Goal: Find specific page/section: Find specific page/section

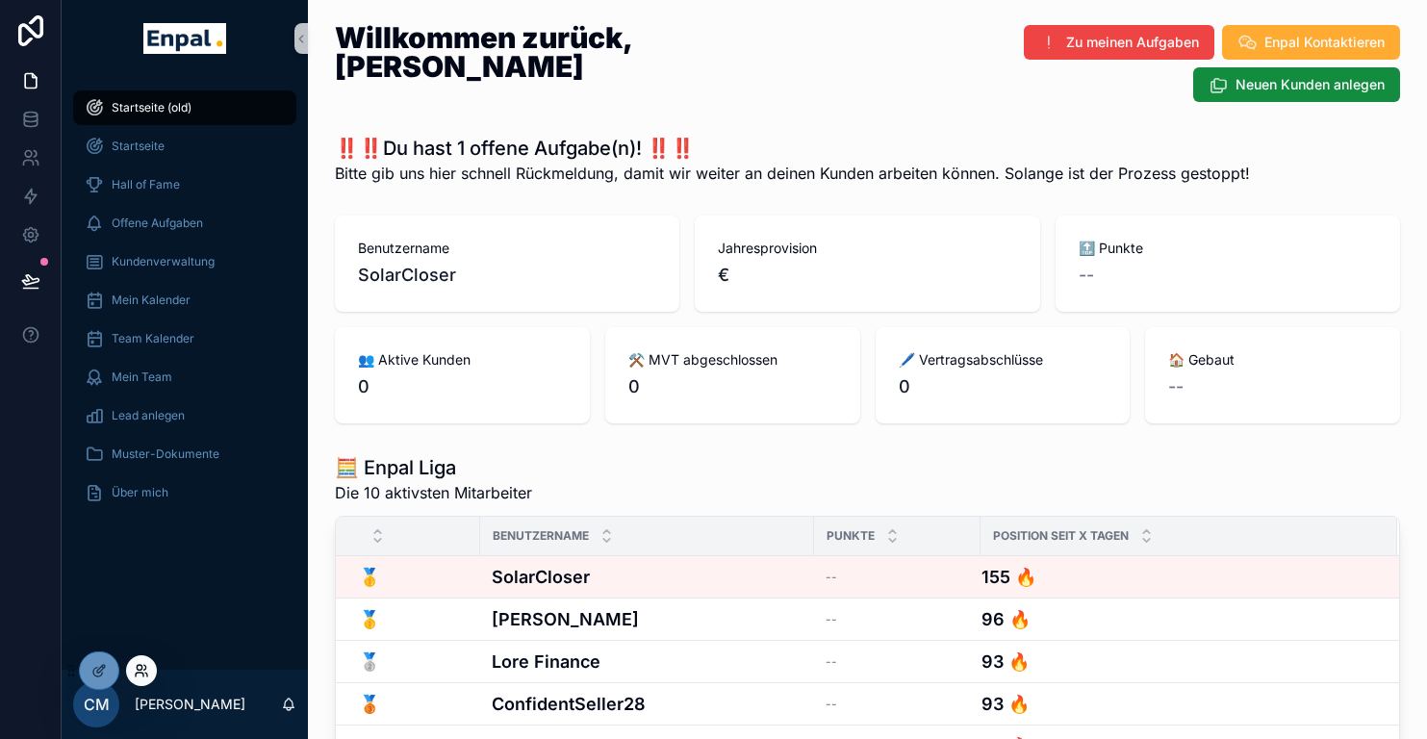
click at [136, 666] on icon at bounding box center [141, 670] width 15 height 15
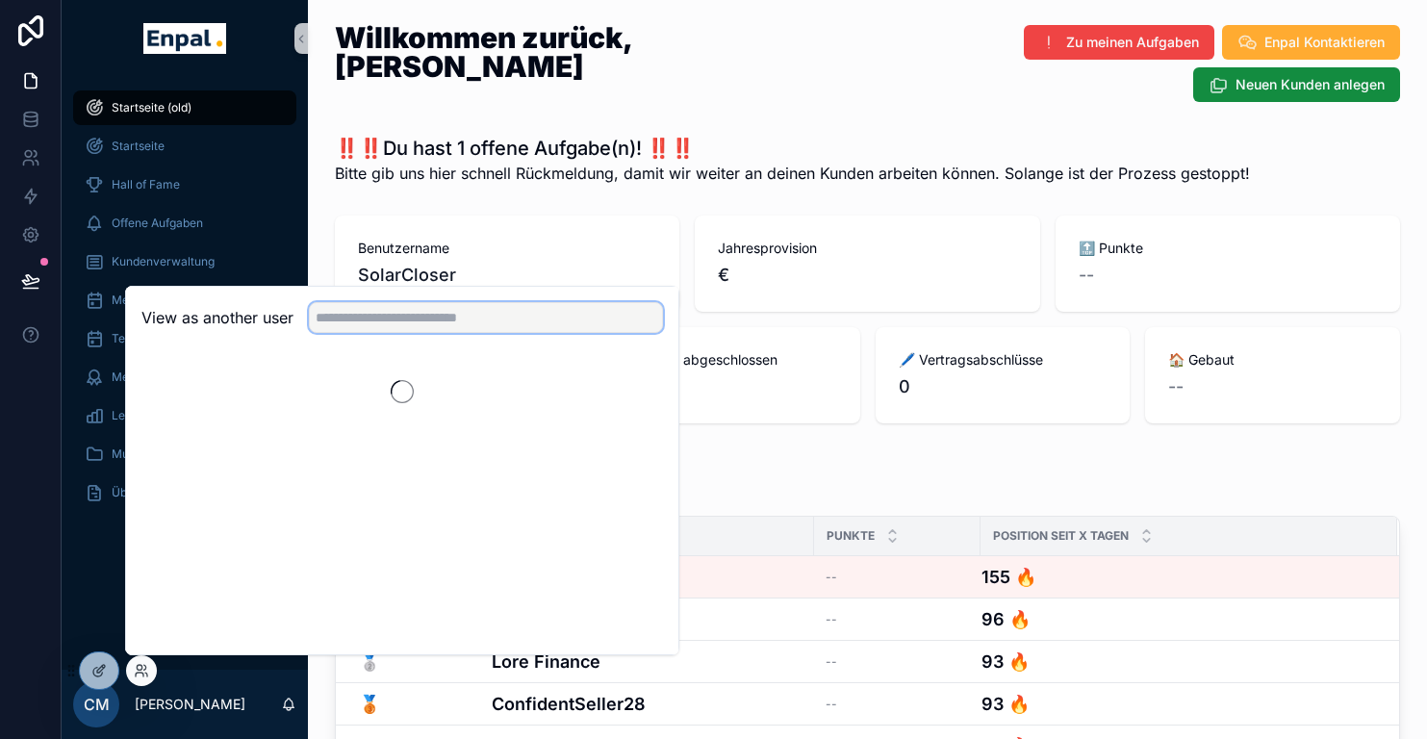
click at [369, 308] on input "text" at bounding box center [486, 317] width 354 height 31
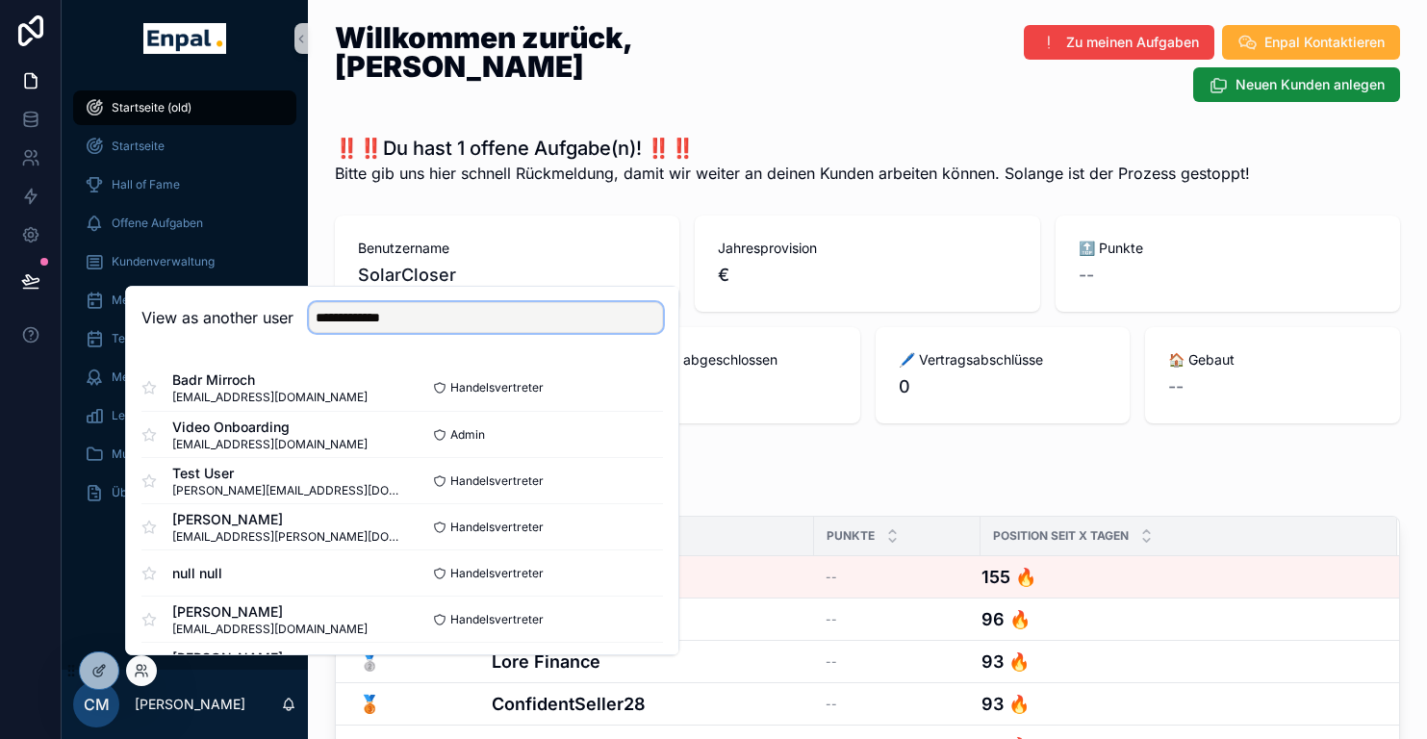
type input "**********"
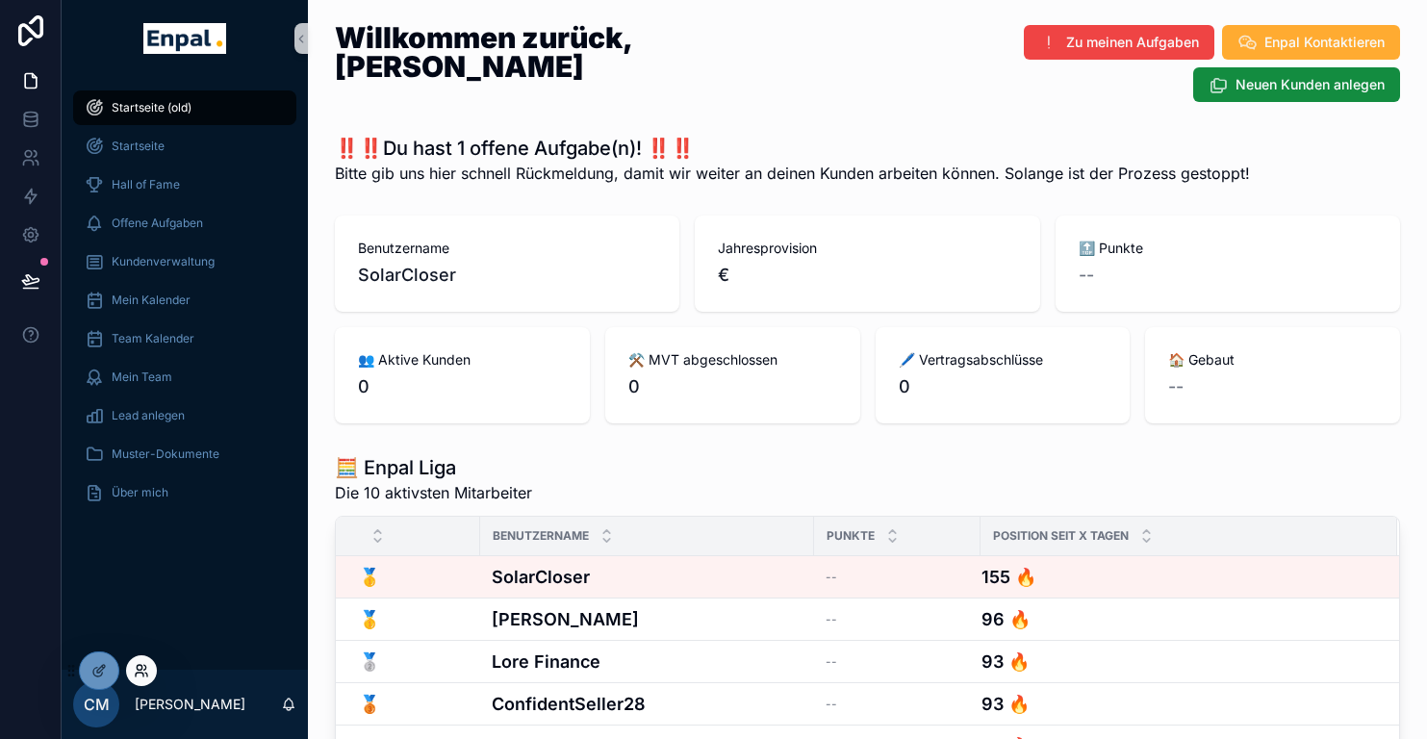
click at [137, 665] on icon at bounding box center [141, 670] width 15 height 15
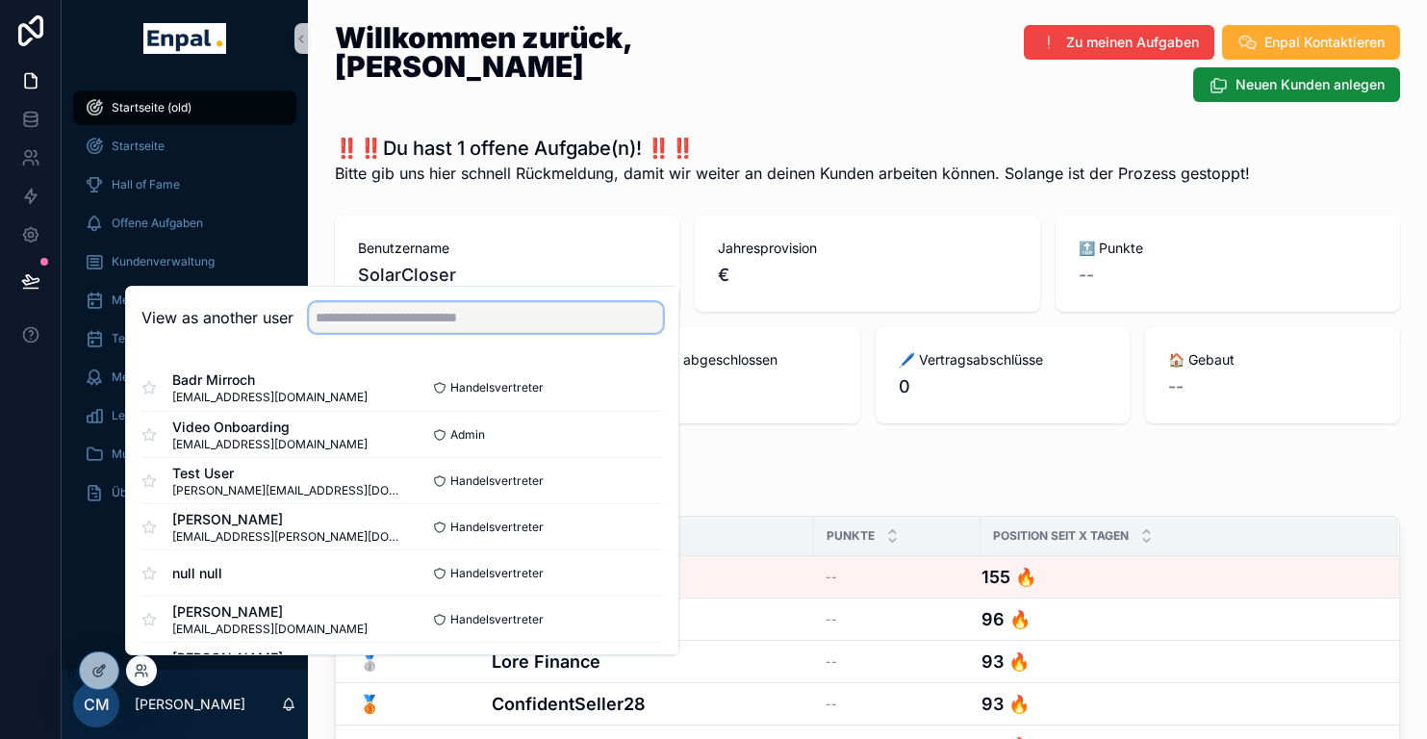
click at [396, 314] on input "text" at bounding box center [486, 317] width 354 height 31
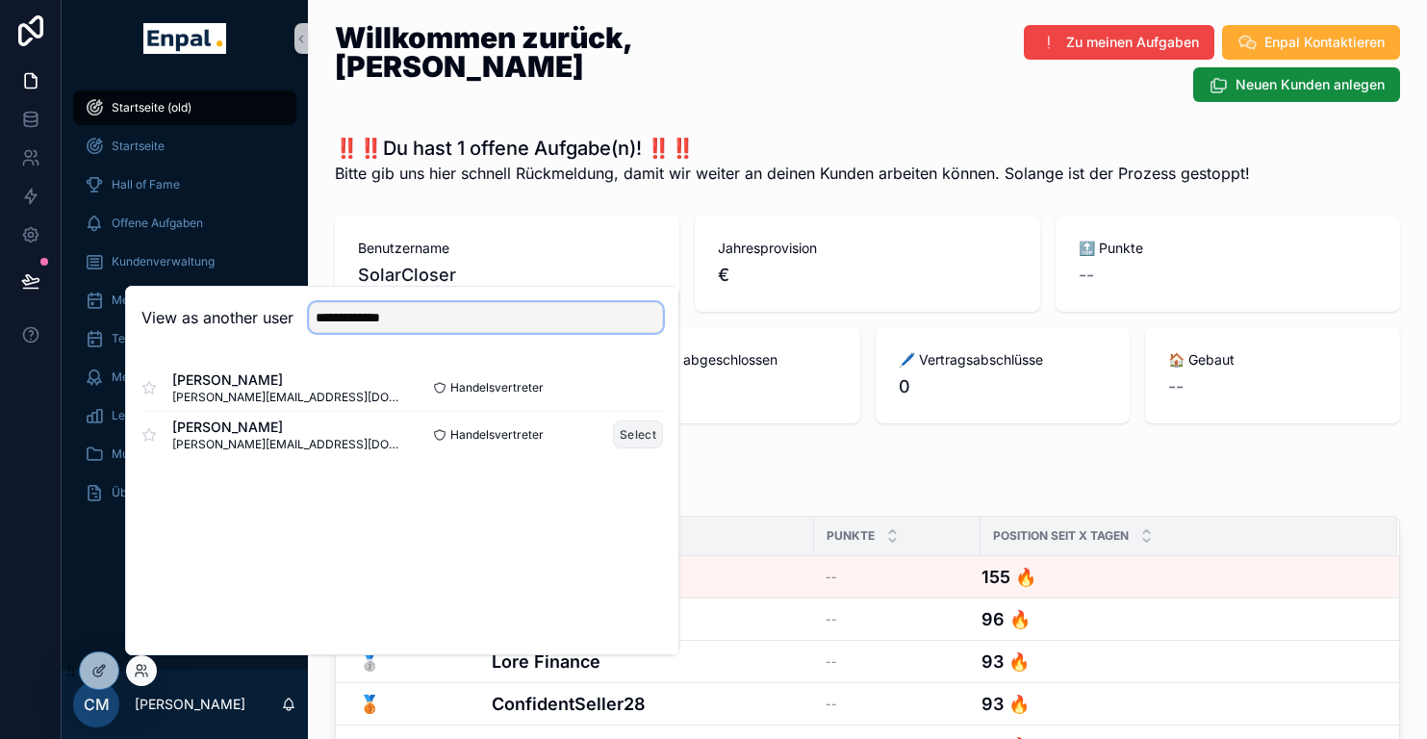
type input "**********"
click at [626, 430] on button "Select" at bounding box center [638, 434] width 50 height 28
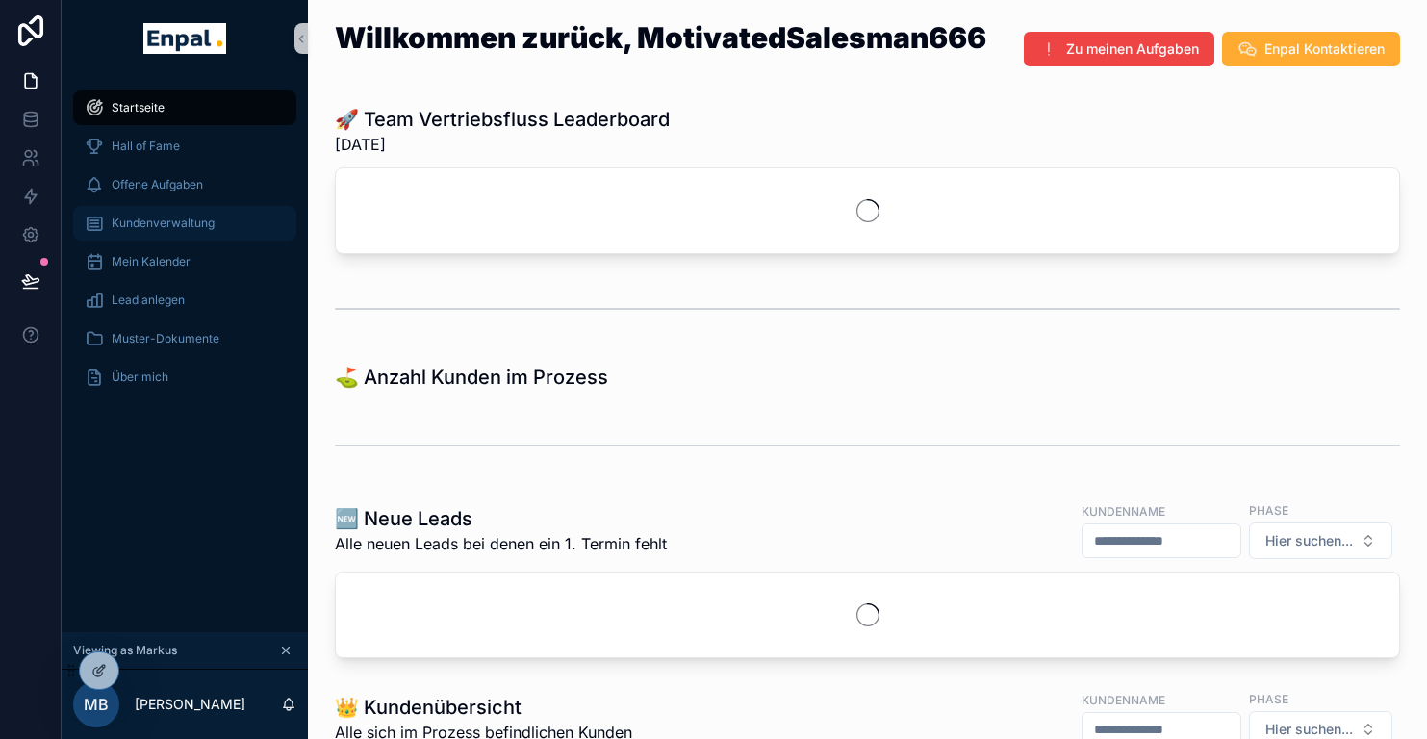
click at [186, 224] on span "Kundenverwaltung" at bounding box center [163, 223] width 103 height 15
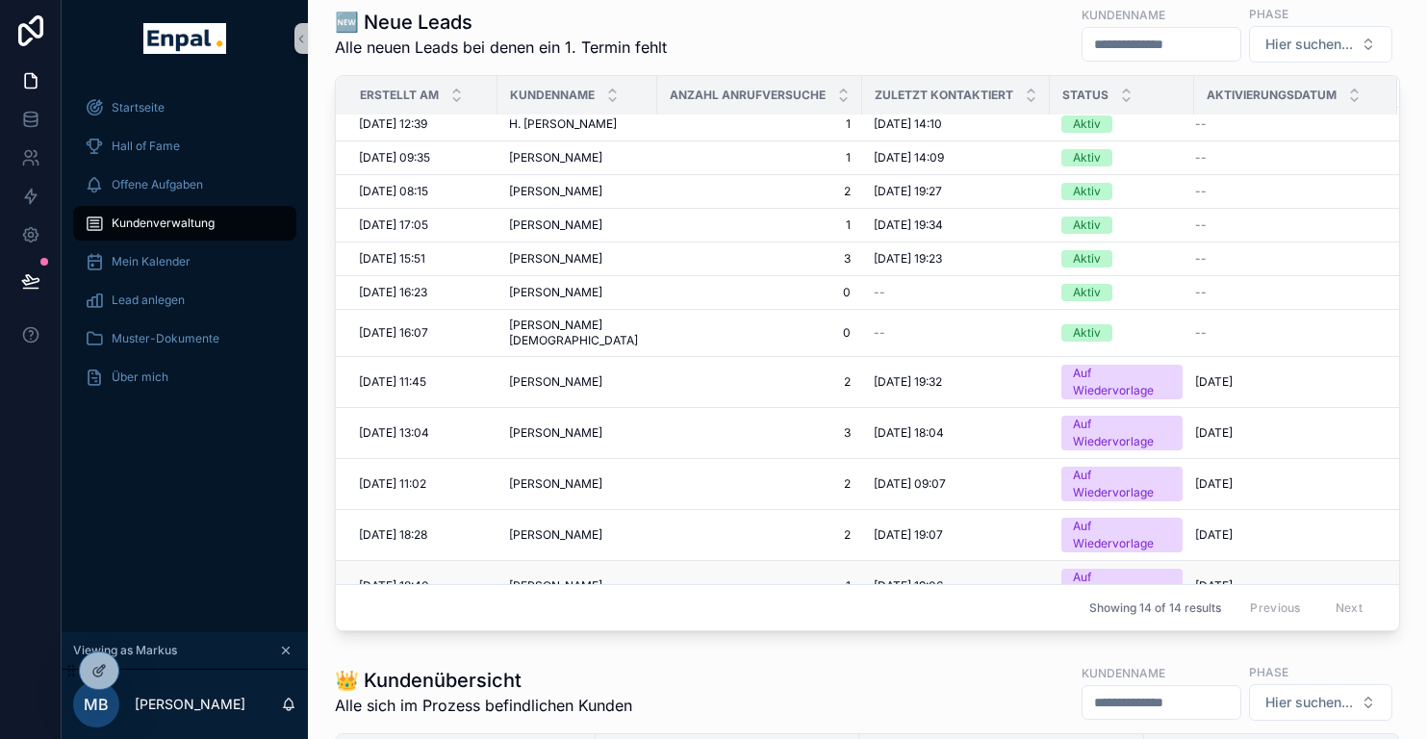
scroll to position [605, 0]
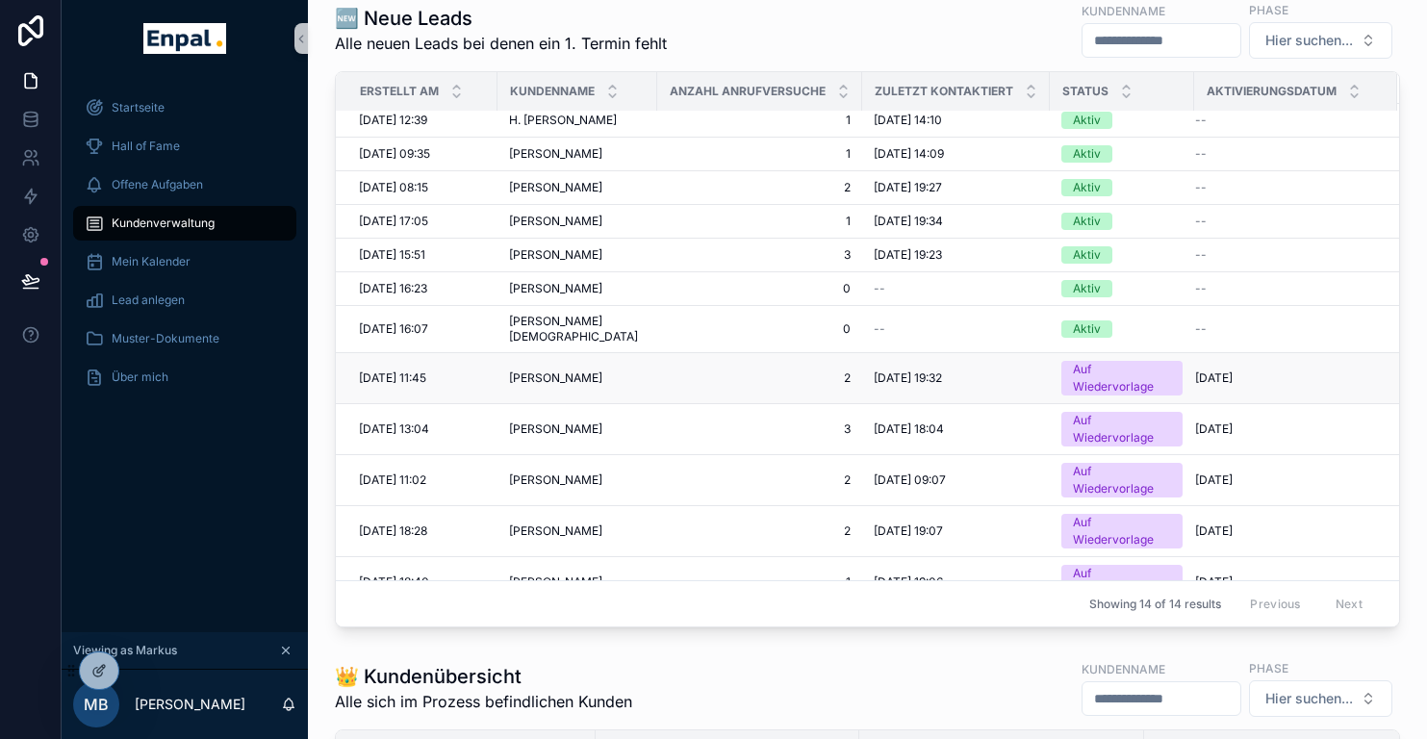
click at [922, 370] on span "04.09.2025 19:32" at bounding box center [908, 377] width 68 height 15
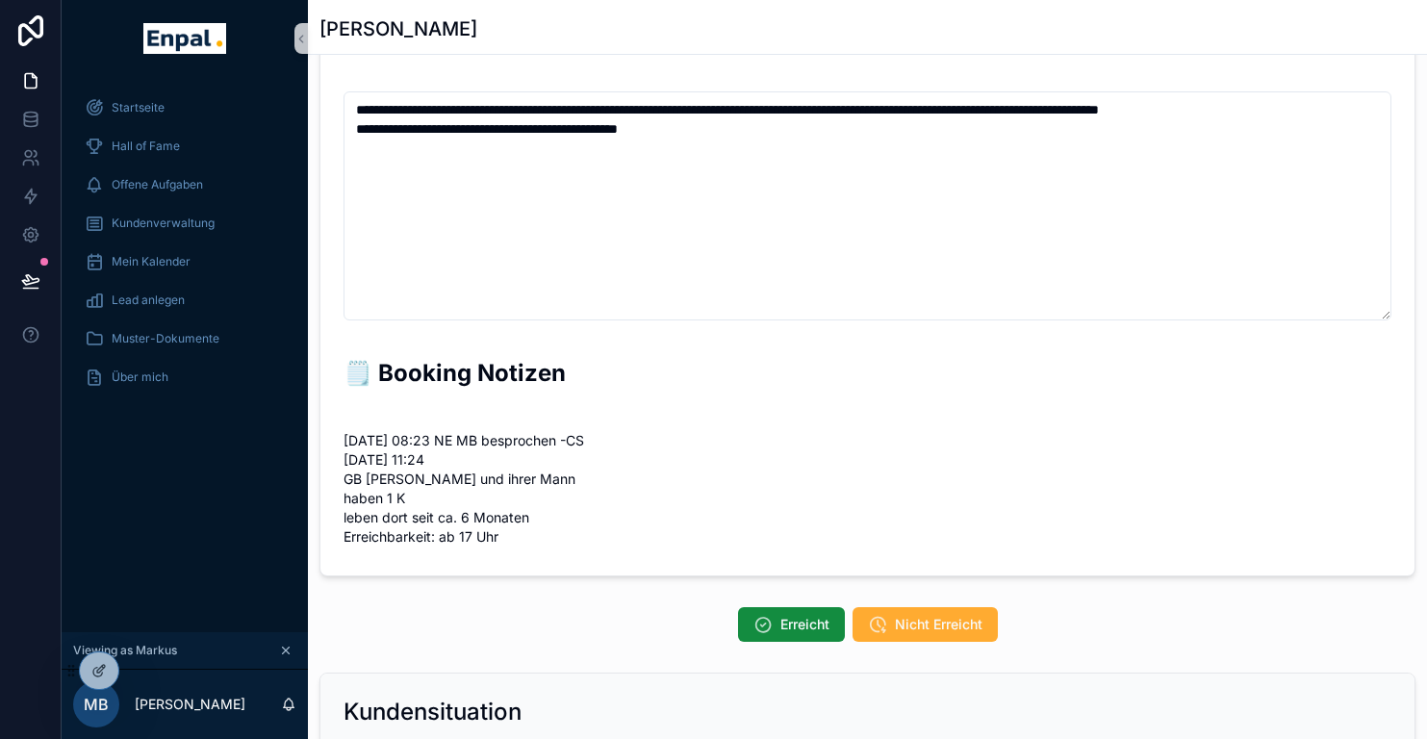
scroll to position [417, 0]
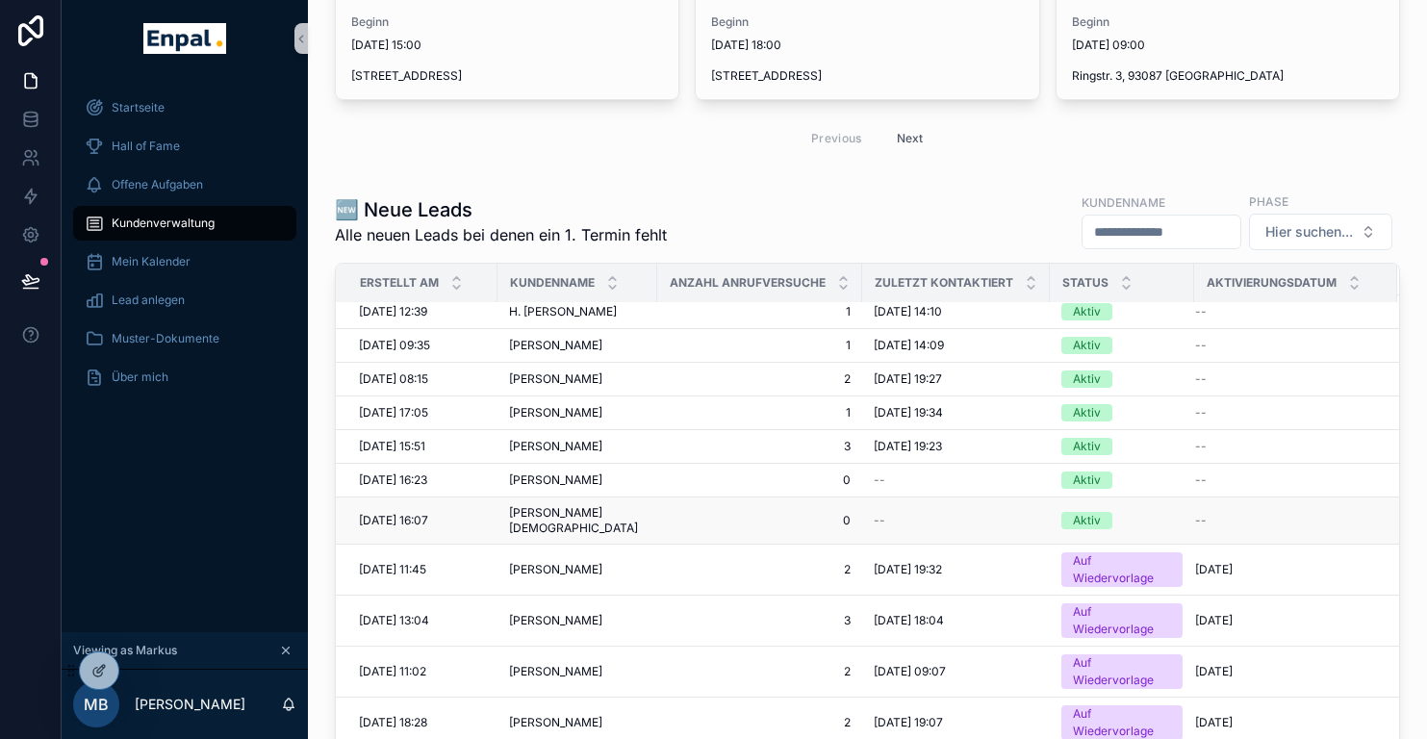
scroll to position [502, 0]
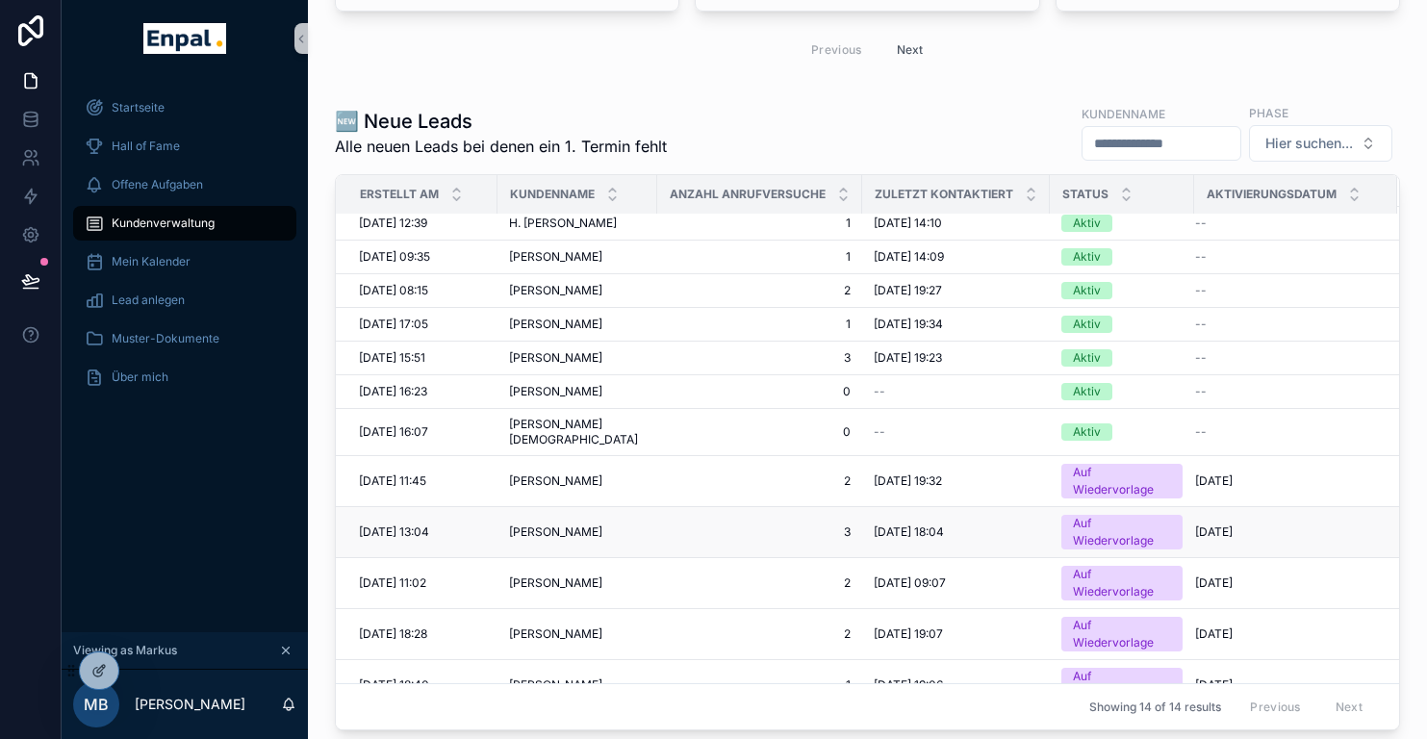
click at [550, 524] on span "Helmut Gabler" at bounding box center [555, 531] width 93 height 15
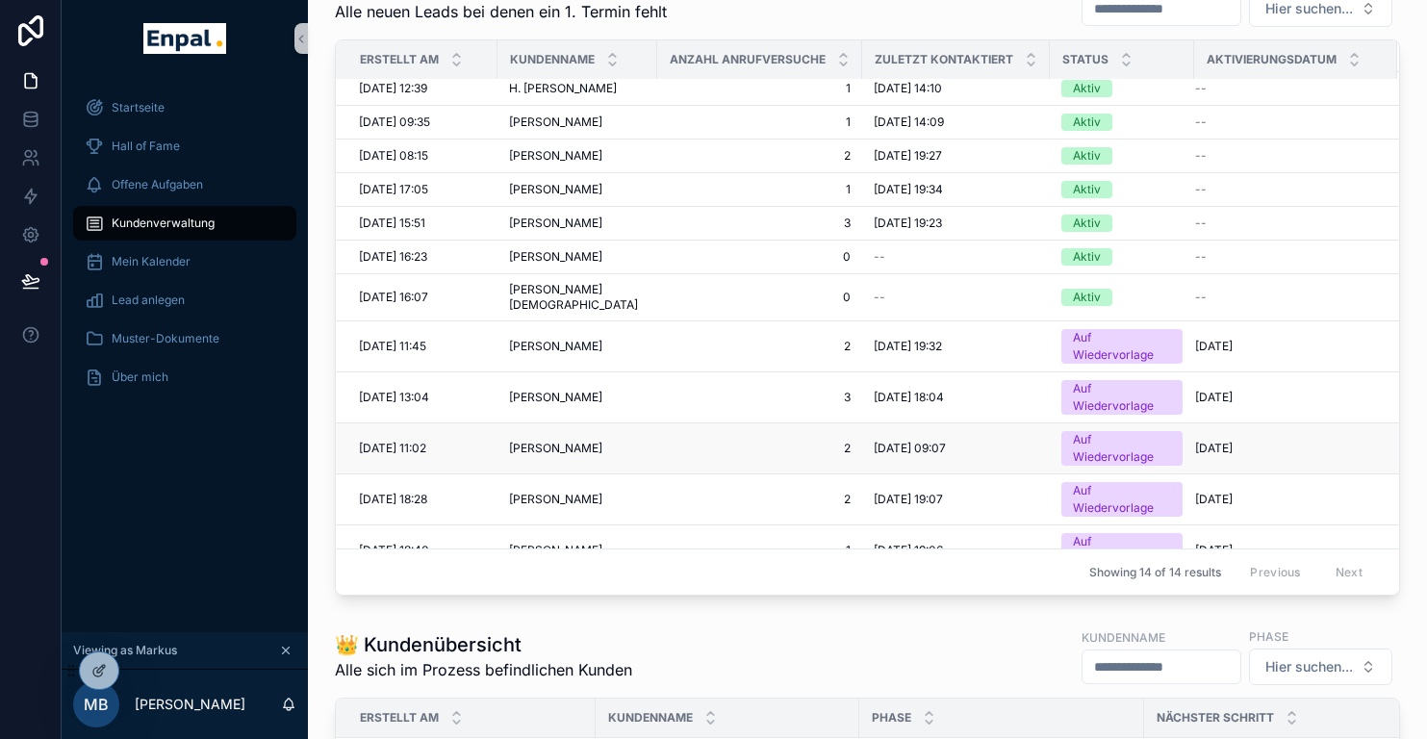
scroll to position [663, 0]
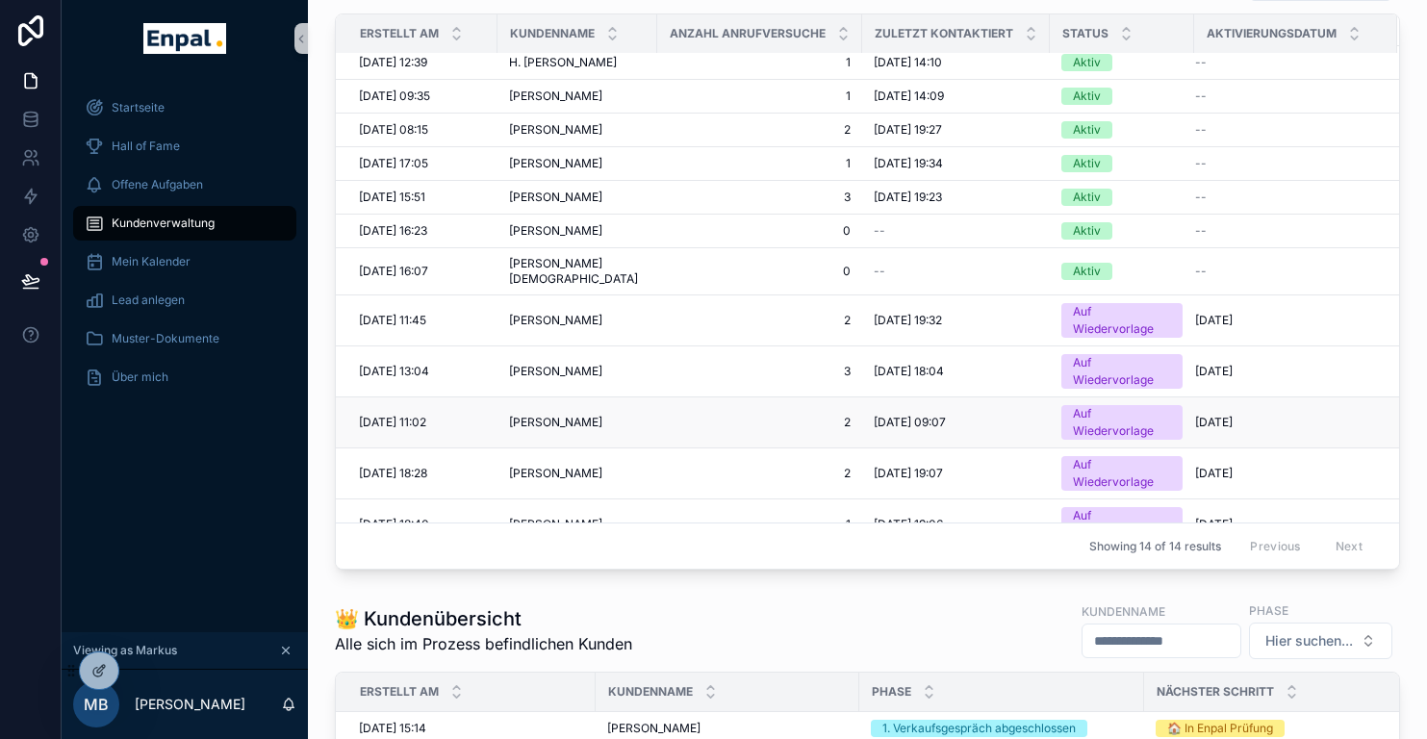
click at [595, 415] on div "Rudi Kübler Rudi Kübler" at bounding box center [577, 422] width 137 height 15
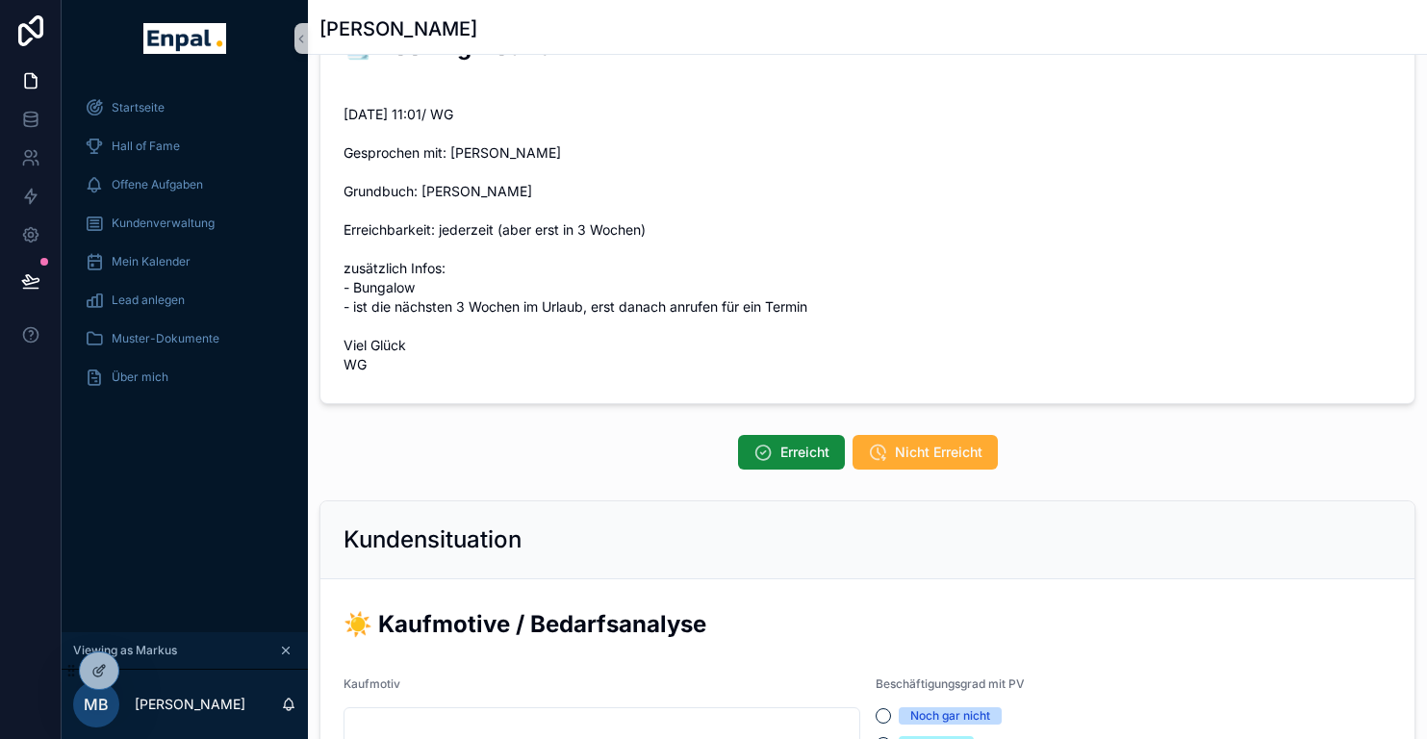
scroll to position [536, 0]
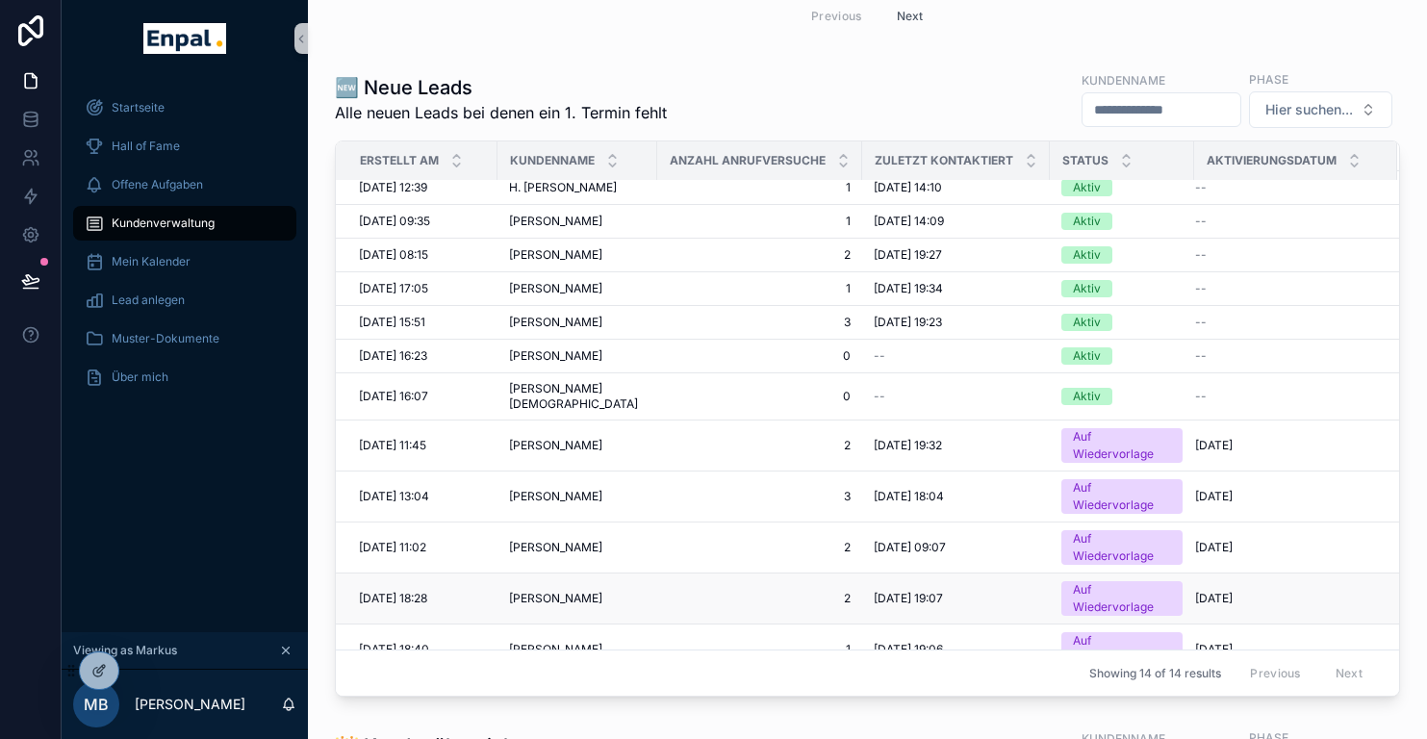
scroll to position [89, 0]
click at [569, 593] on span "Alexander von Harling" at bounding box center [555, 600] width 93 height 15
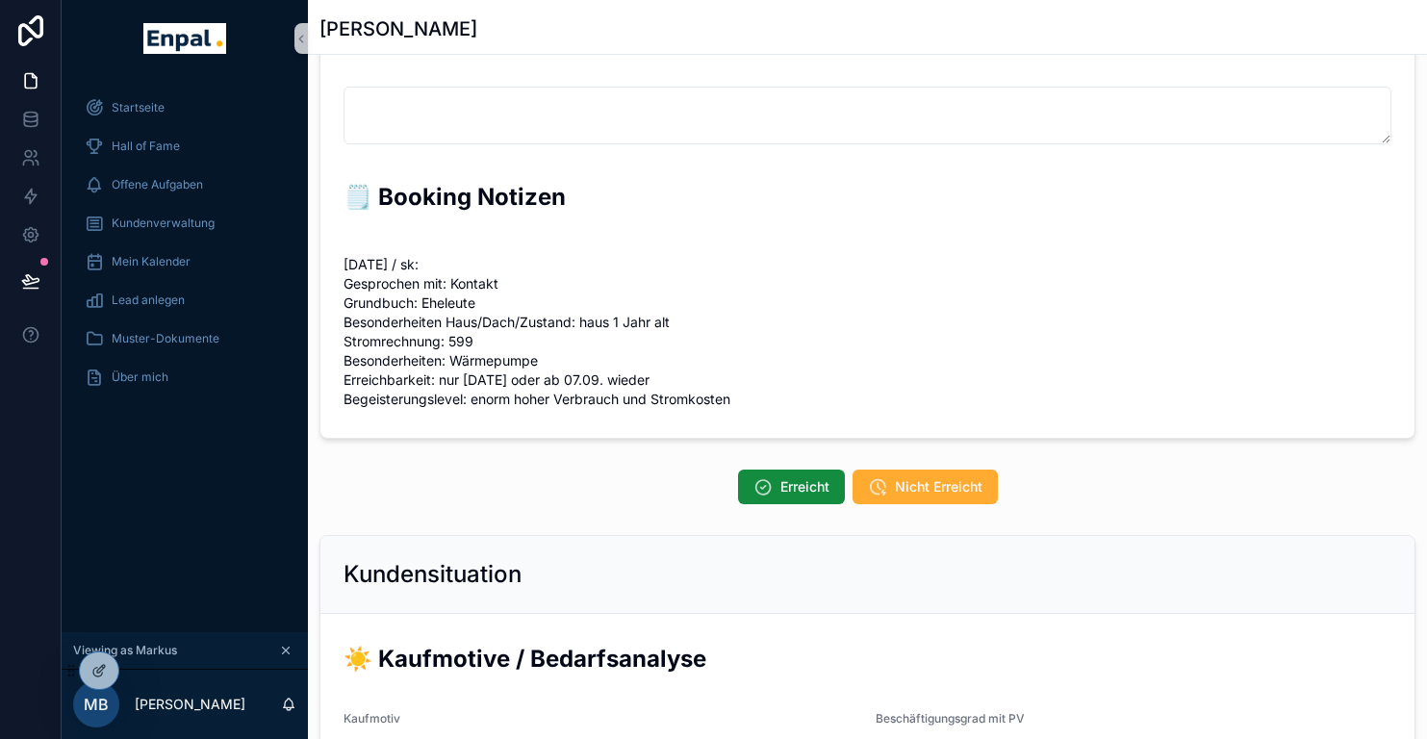
scroll to position [391, 0]
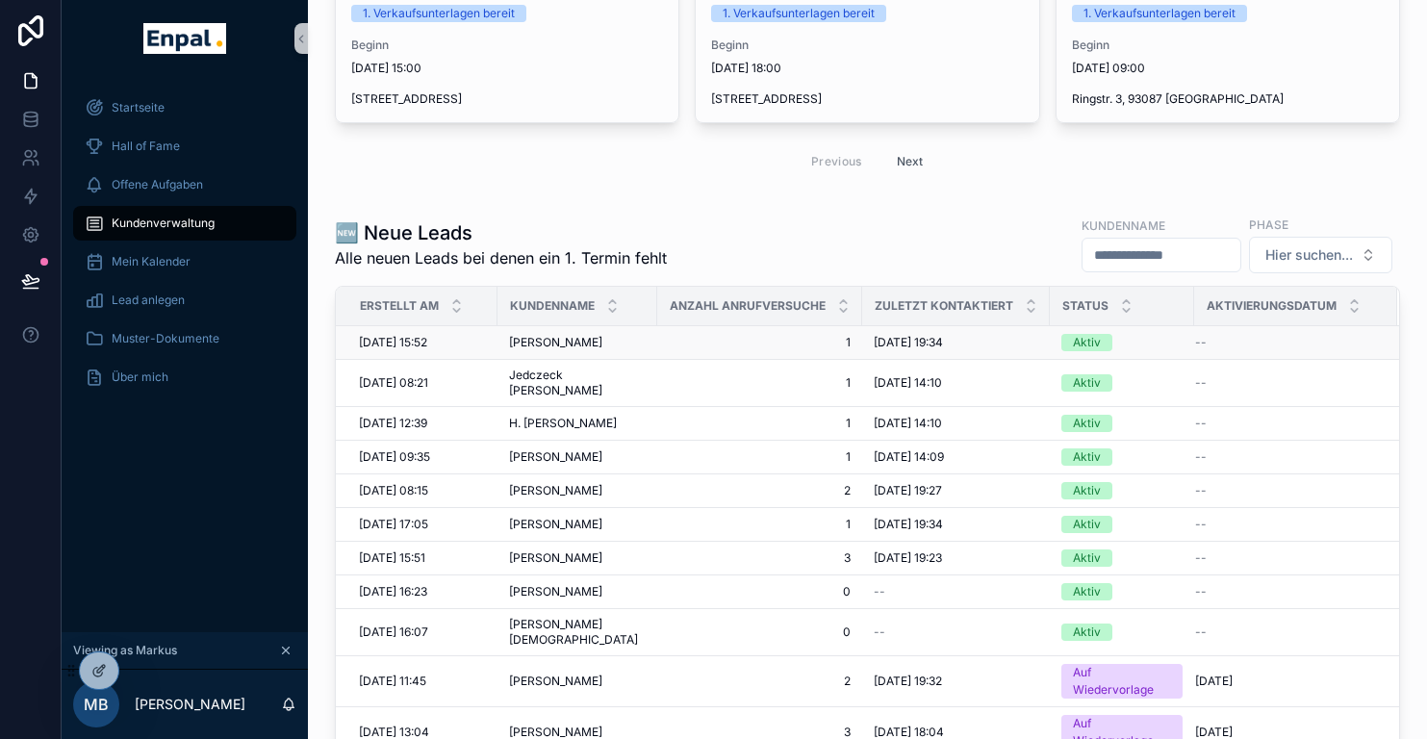
click at [548, 343] on span "Manuela Hauser" at bounding box center [555, 342] width 93 height 15
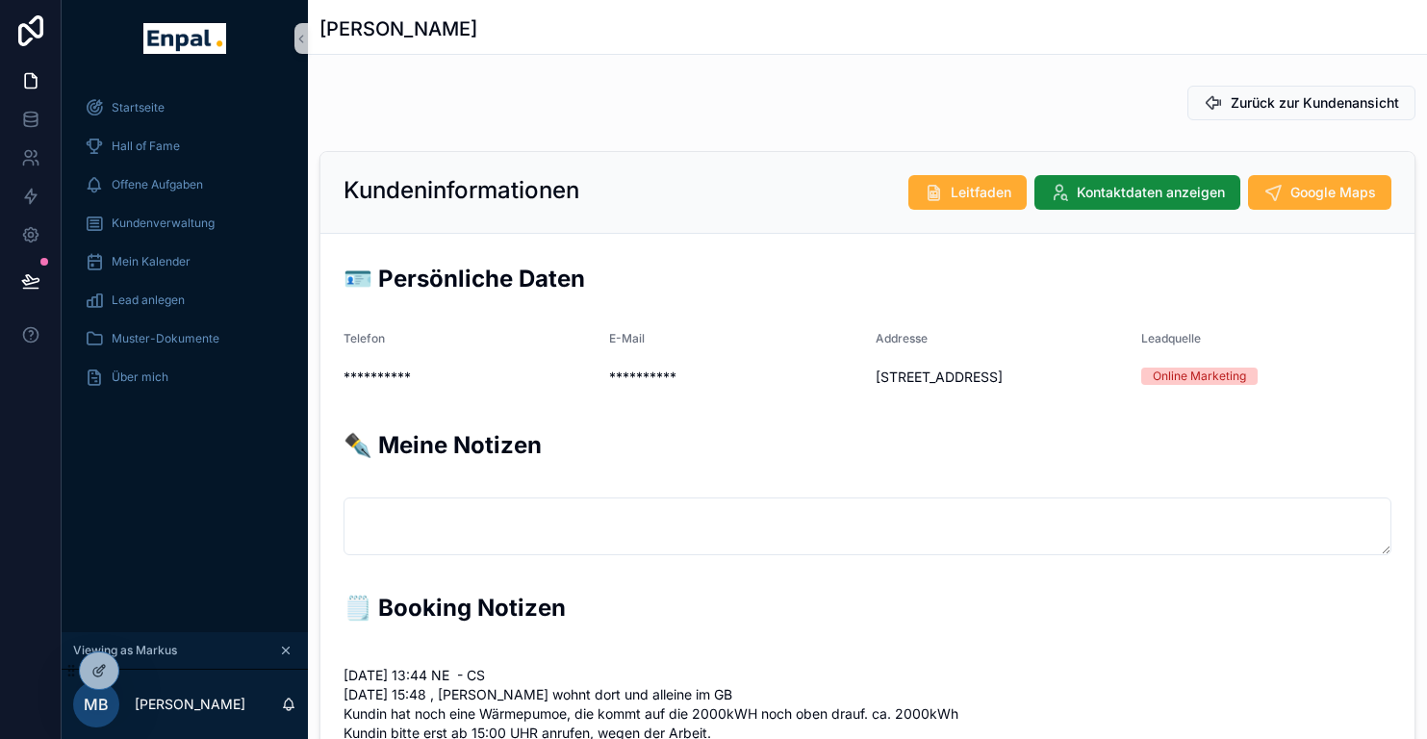
scroll to position [-1, 0]
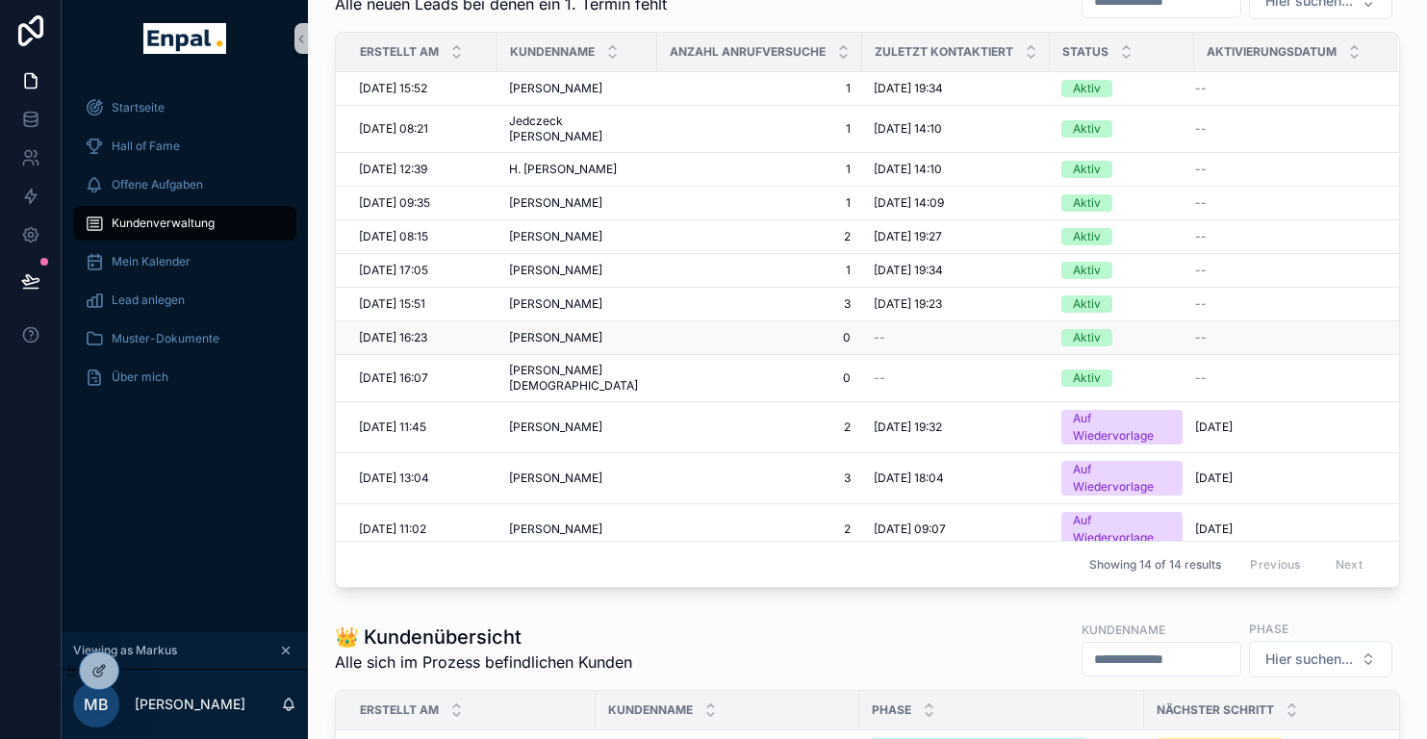
click at [542, 330] on span "Michael Liß" at bounding box center [555, 337] width 93 height 15
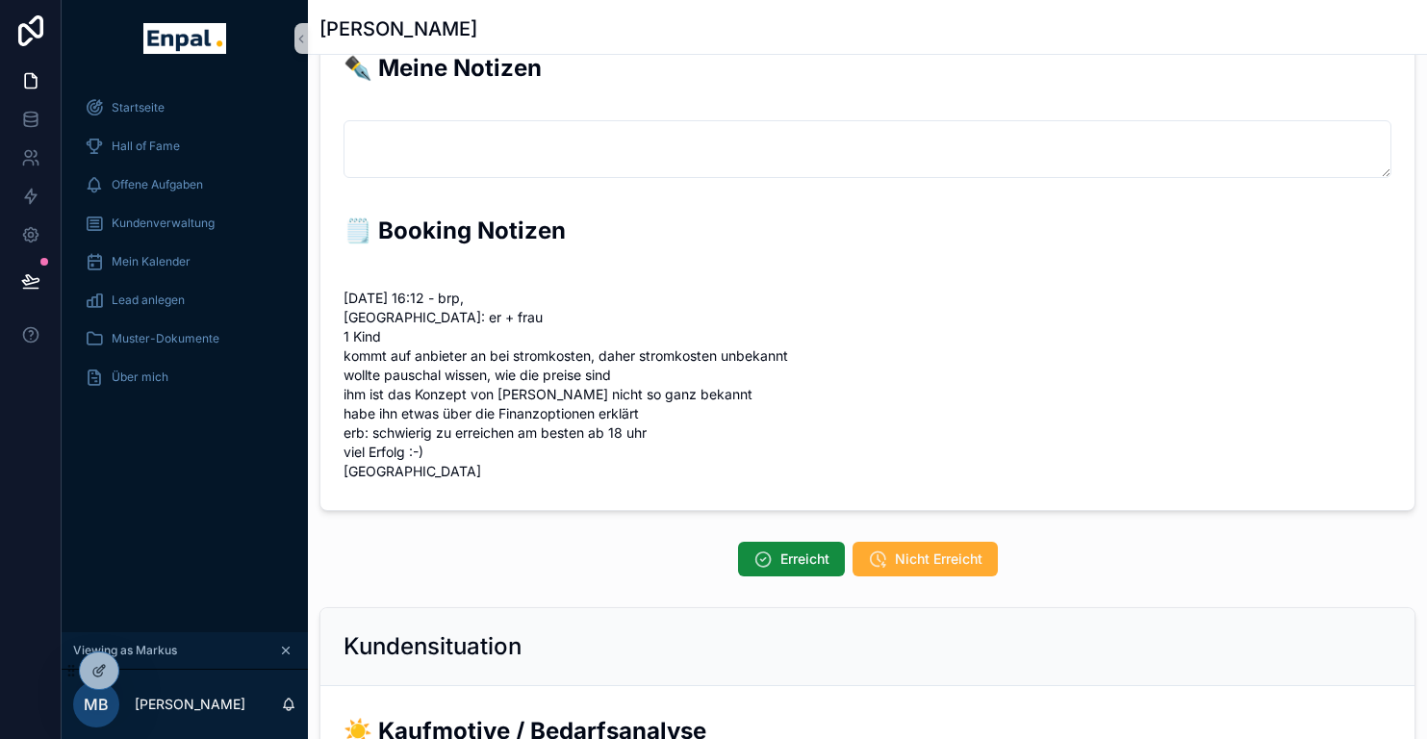
scroll to position [381, 0]
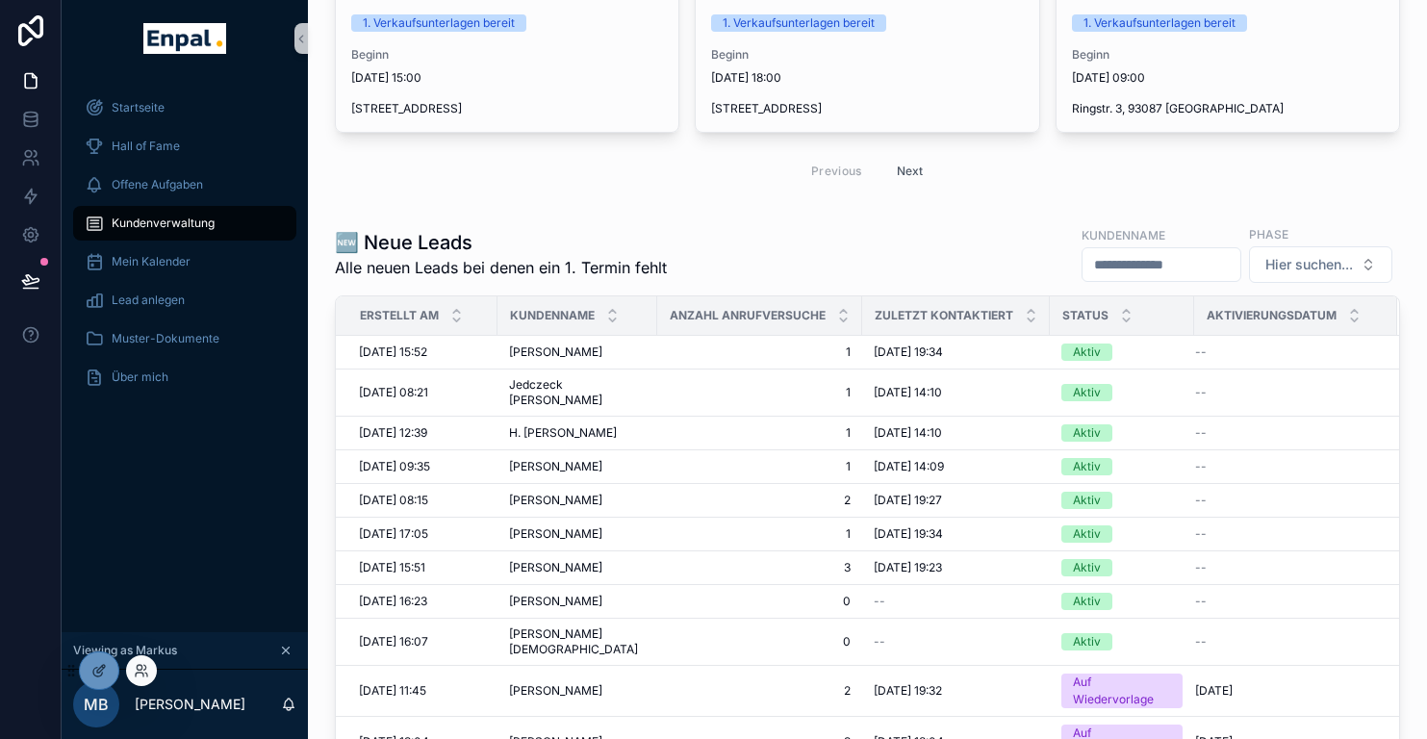
click at [152, 673] on div at bounding box center [141, 670] width 31 height 31
click at [142, 673] on icon at bounding box center [140, 675] width 8 height 4
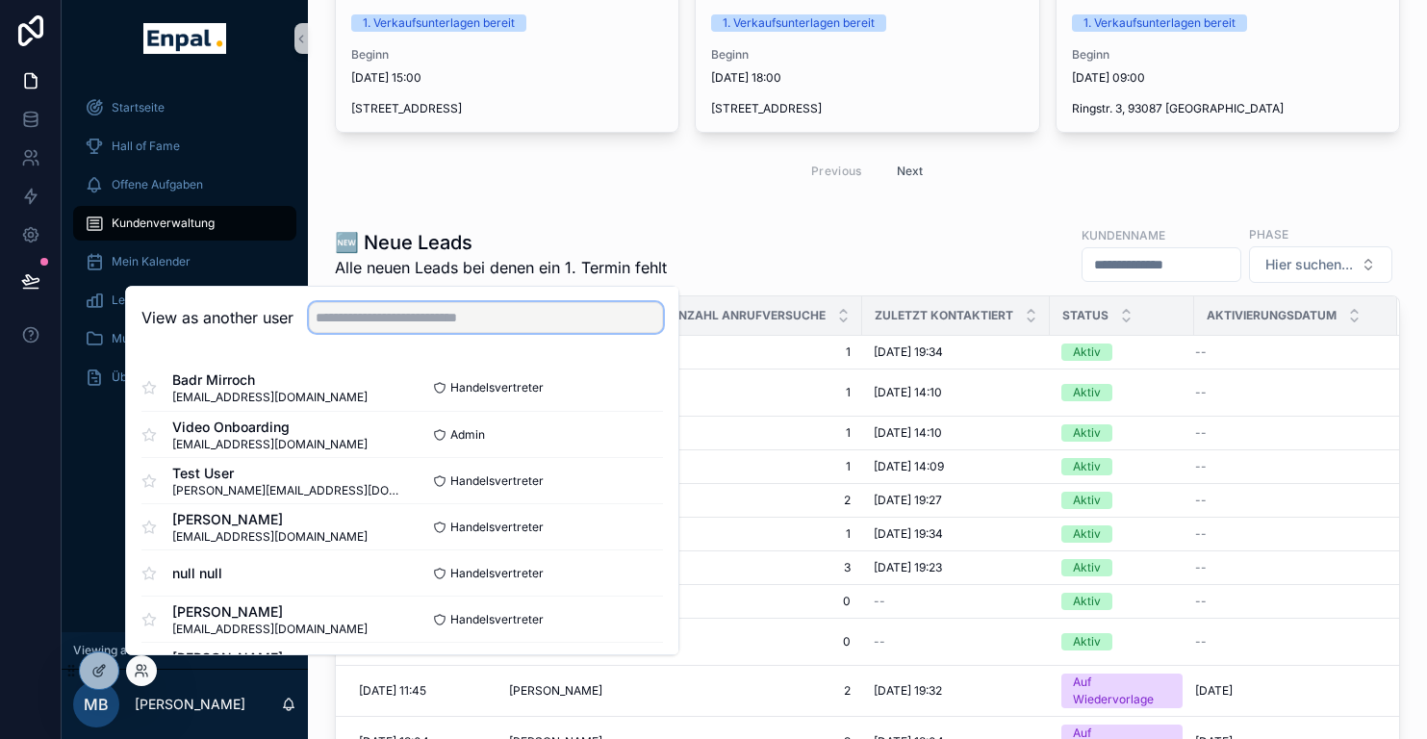
click at [372, 316] on input "text" at bounding box center [486, 317] width 354 height 31
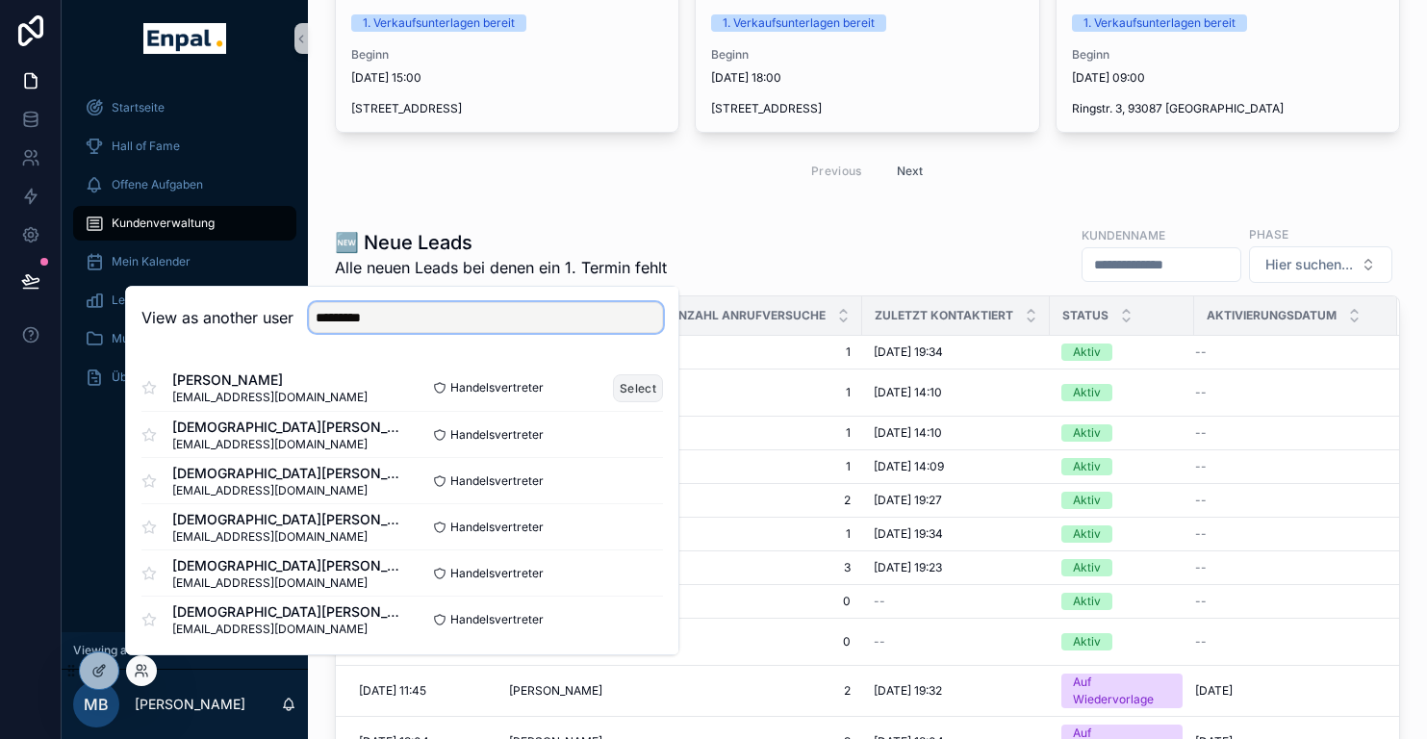
type input "*********"
click at [631, 384] on button "Select" at bounding box center [638, 388] width 50 height 28
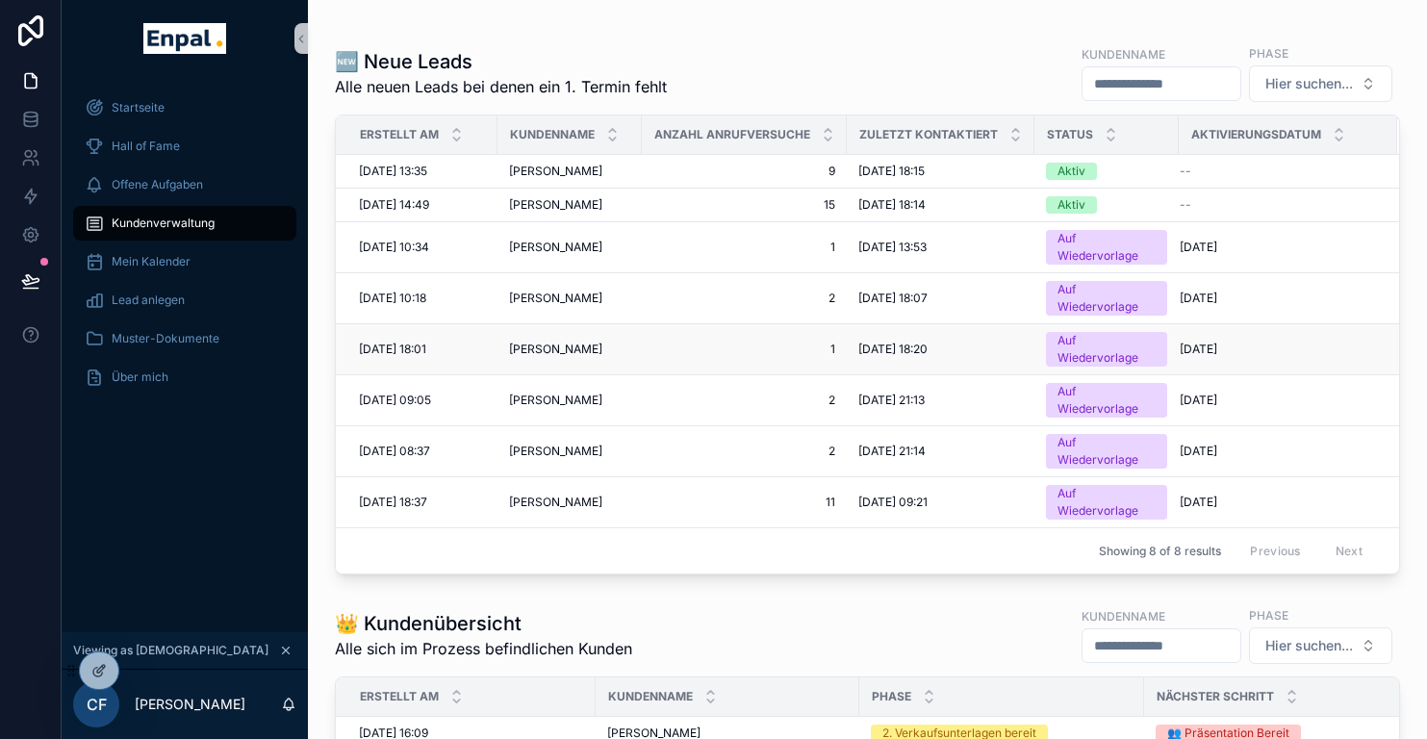
scroll to position [812, 0]
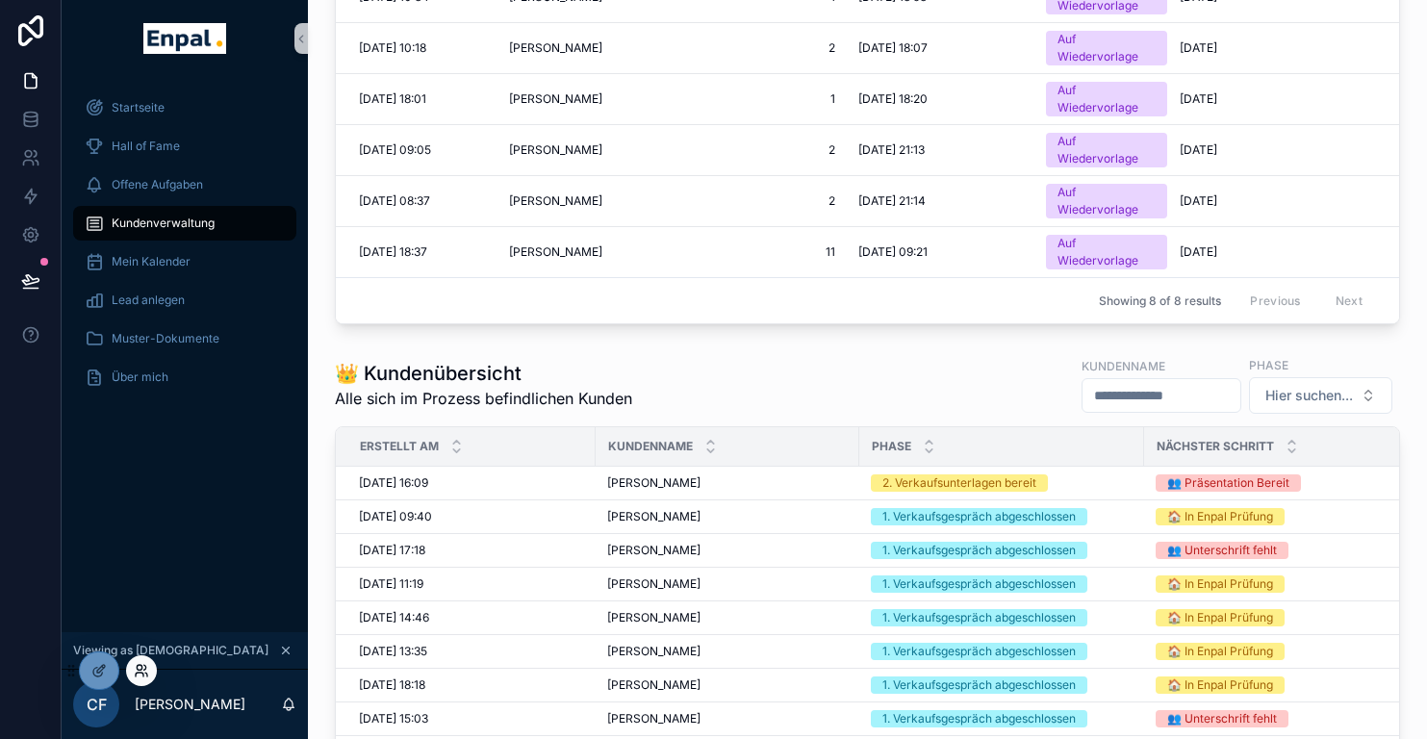
click at [141, 668] on icon at bounding box center [141, 670] width 15 height 15
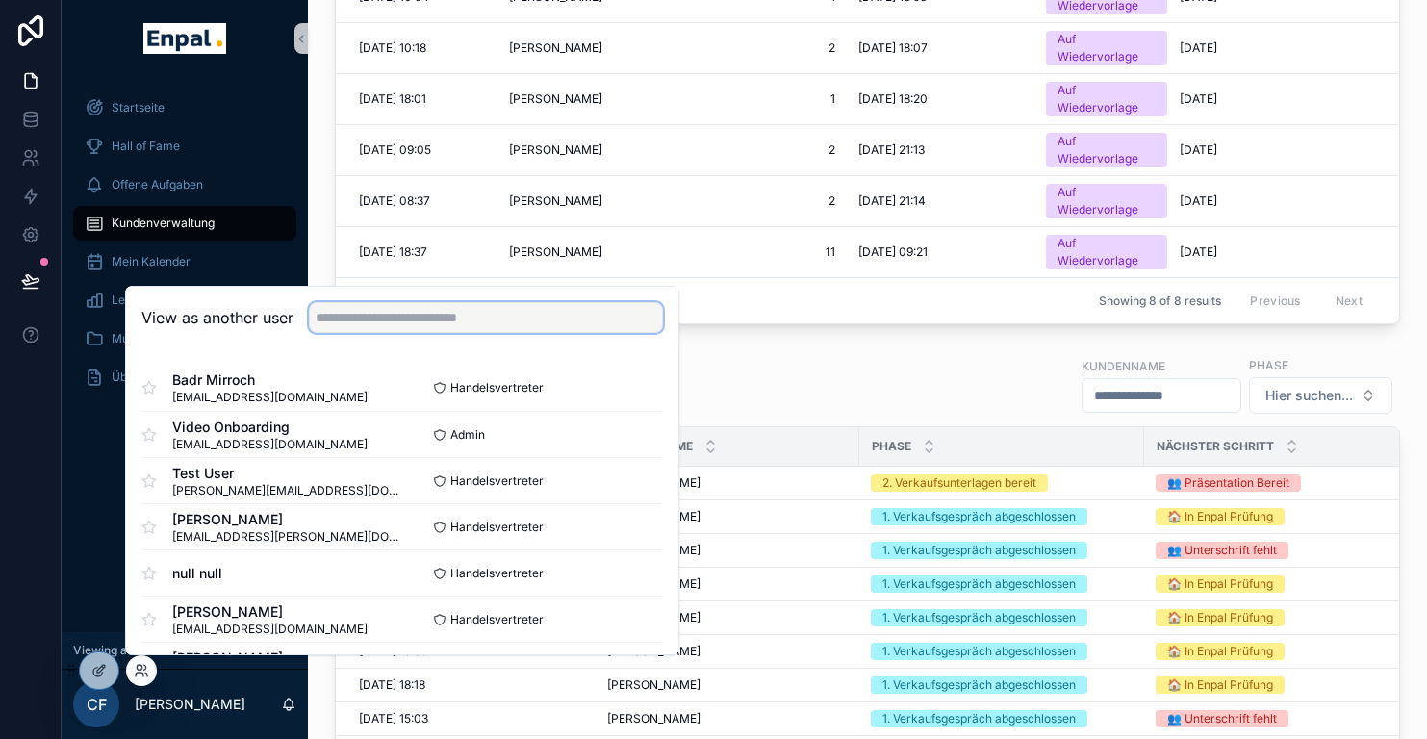
click at [397, 315] on input "text" at bounding box center [486, 317] width 354 height 31
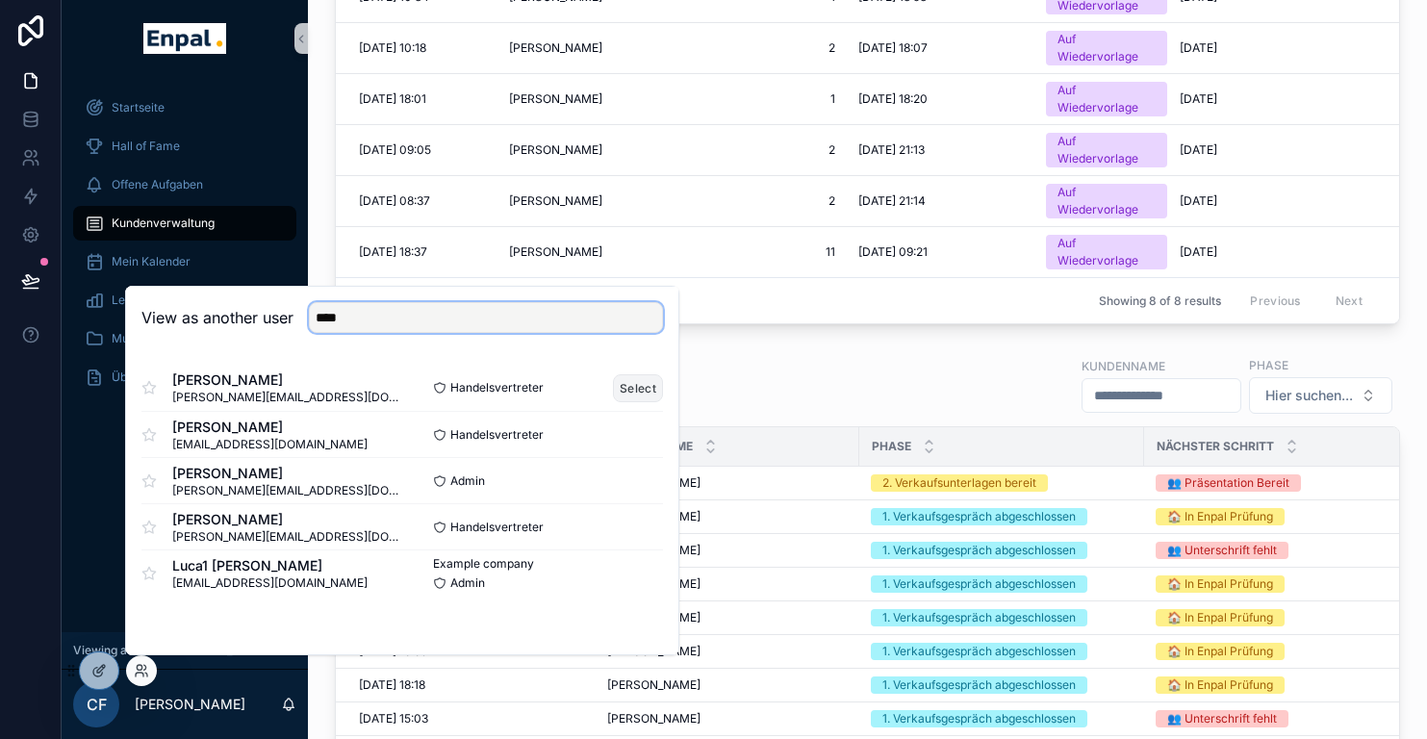
type input "****"
click at [629, 387] on button "Select" at bounding box center [638, 388] width 50 height 28
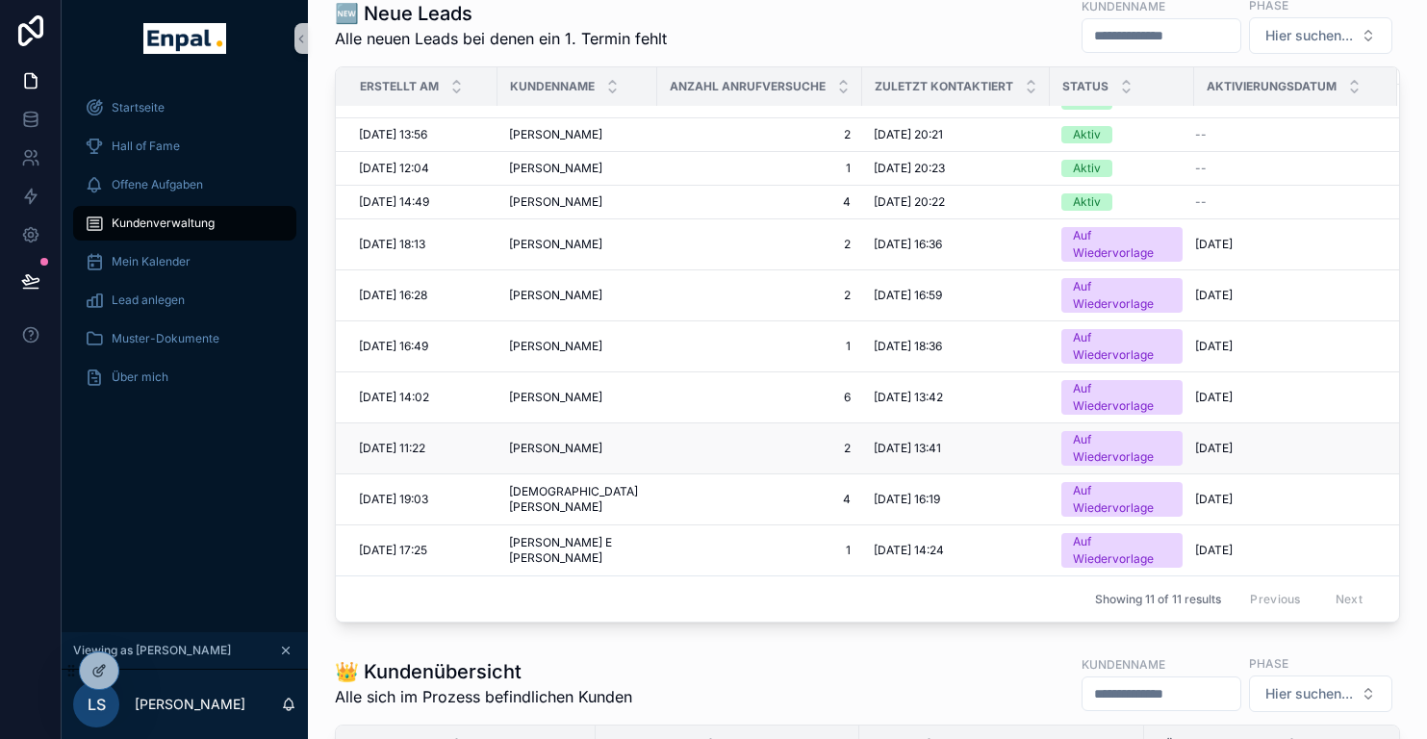
scroll to position [612, 0]
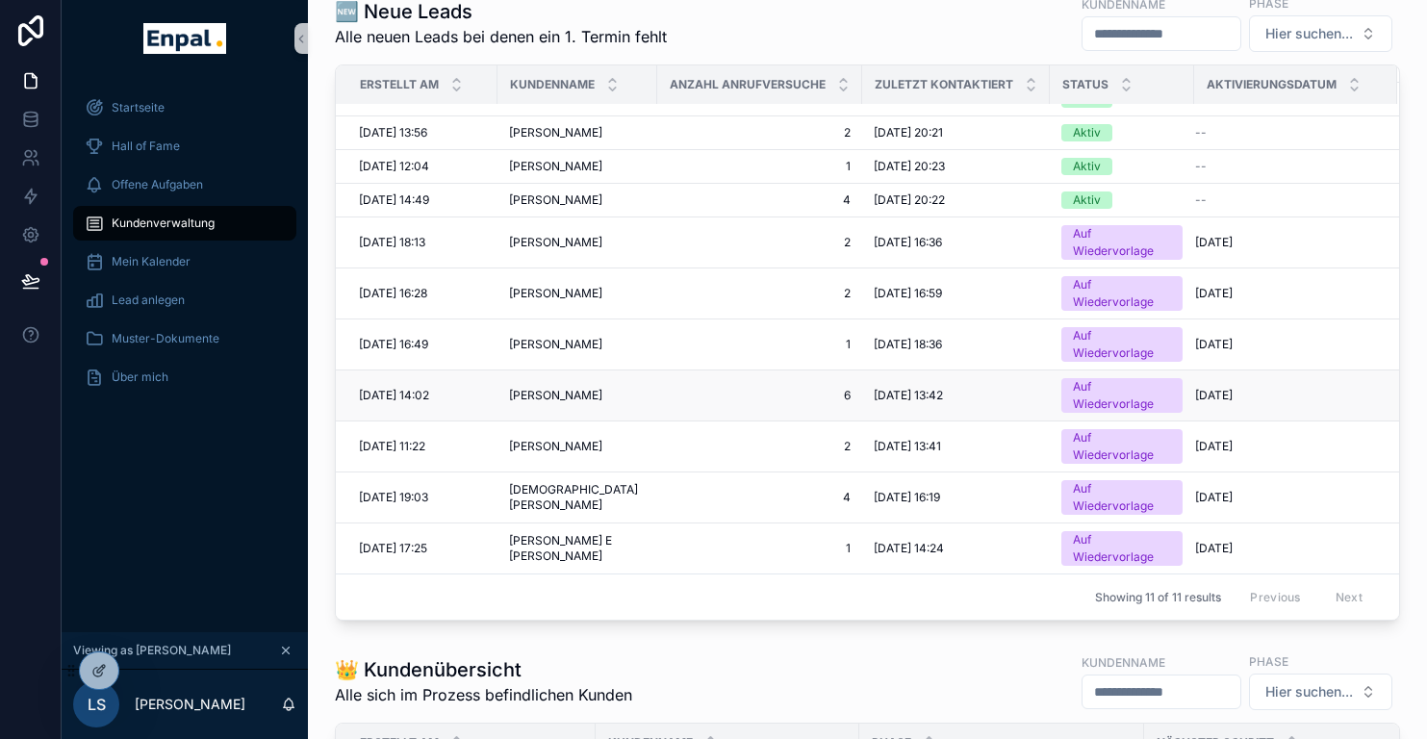
click at [572, 393] on span "Alexandra Laux" at bounding box center [555, 395] width 93 height 15
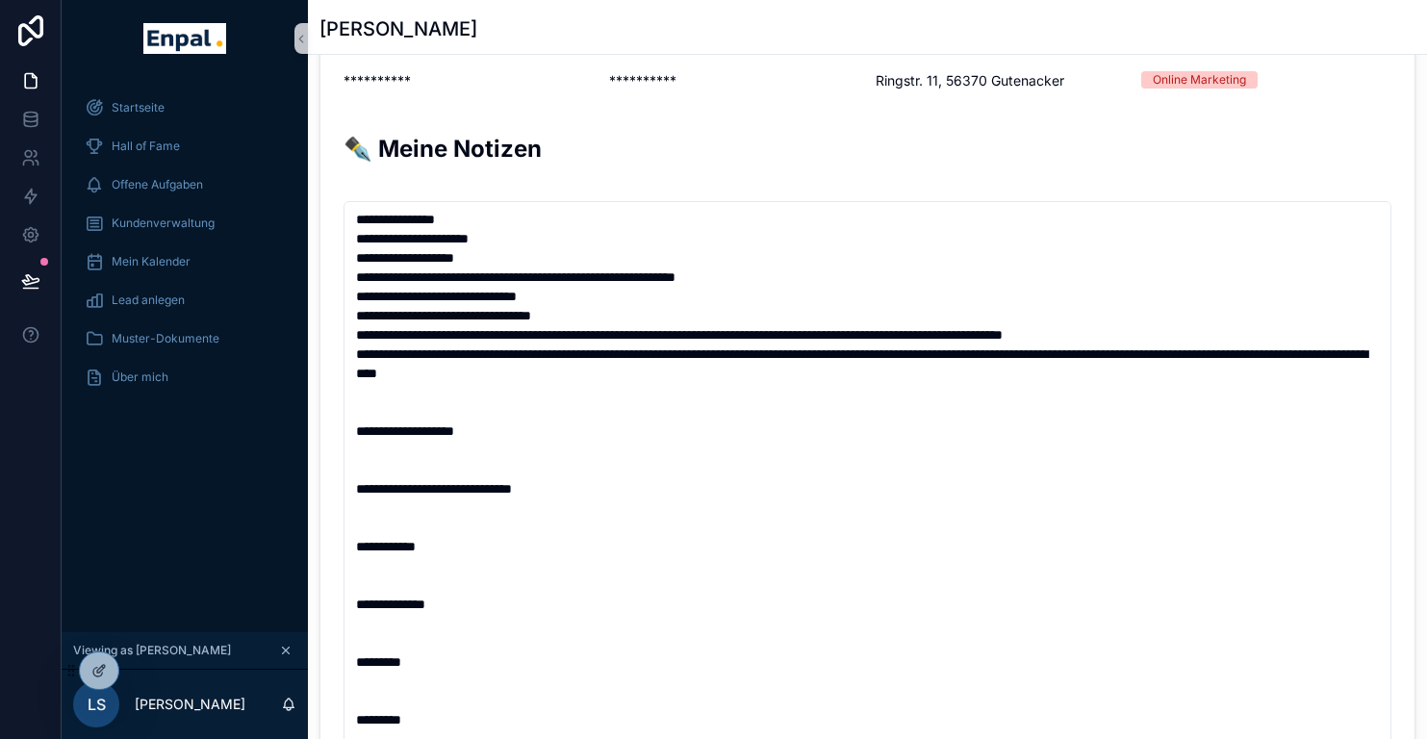
scroll to position [266, 0]
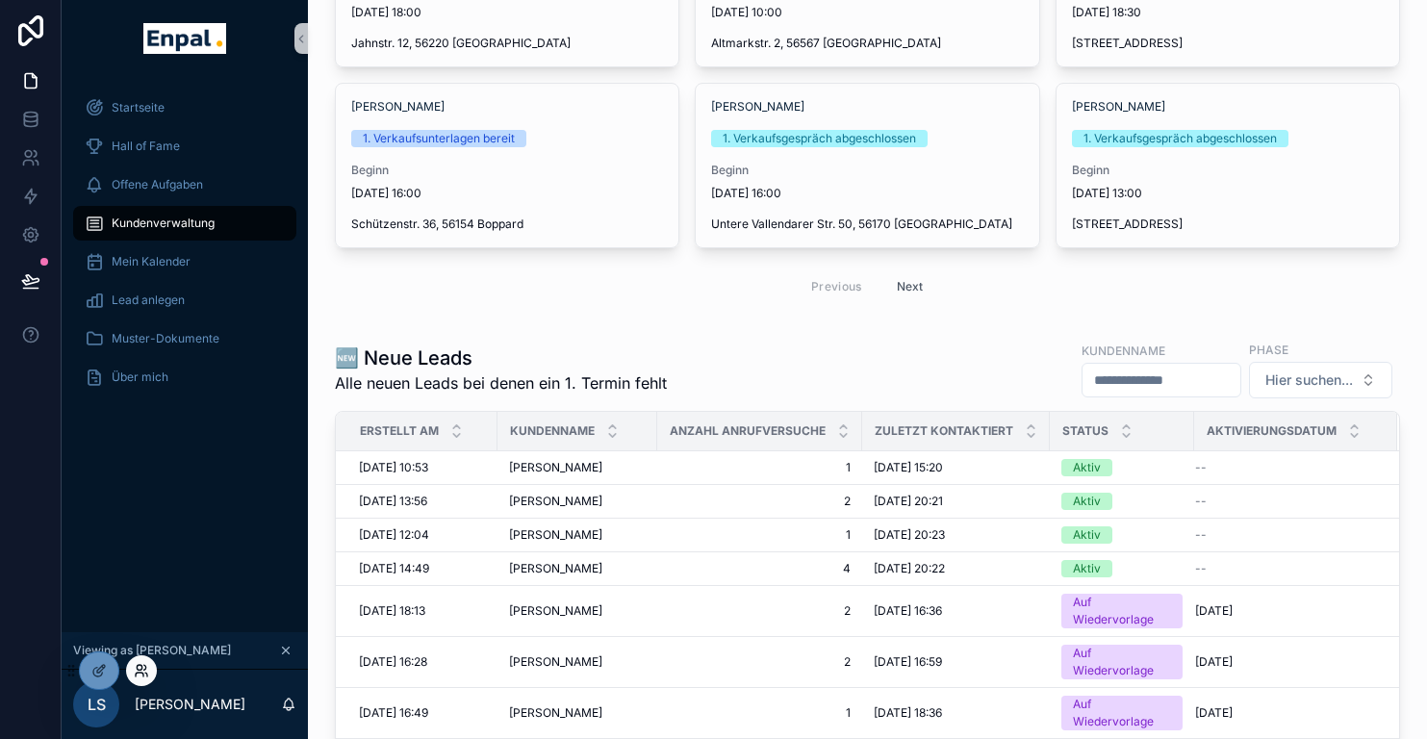
click at [139, 677] on icon at bounding box center [141, 670] width 15 height 15
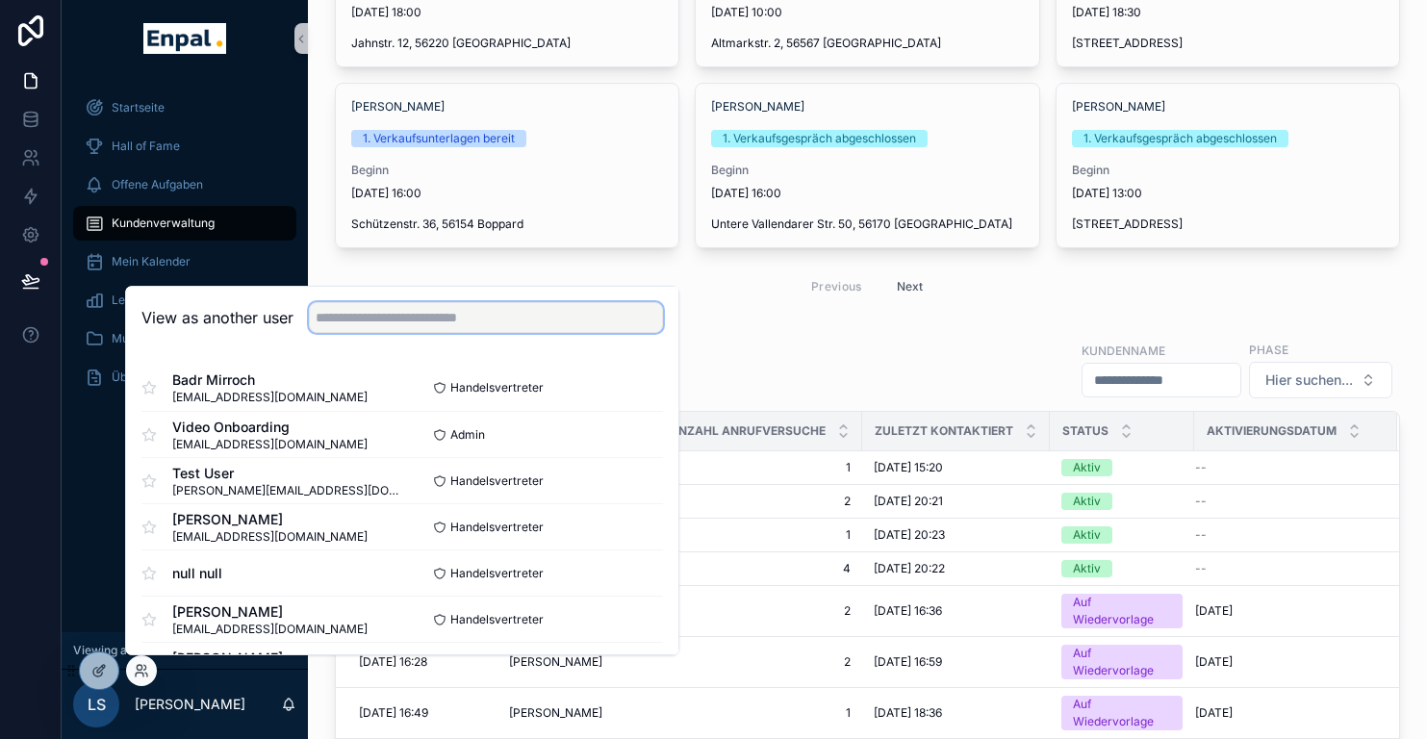
click at [350, 318] on input "text" at bounding box center [486, 317] width 354 height 31
type input "**********"
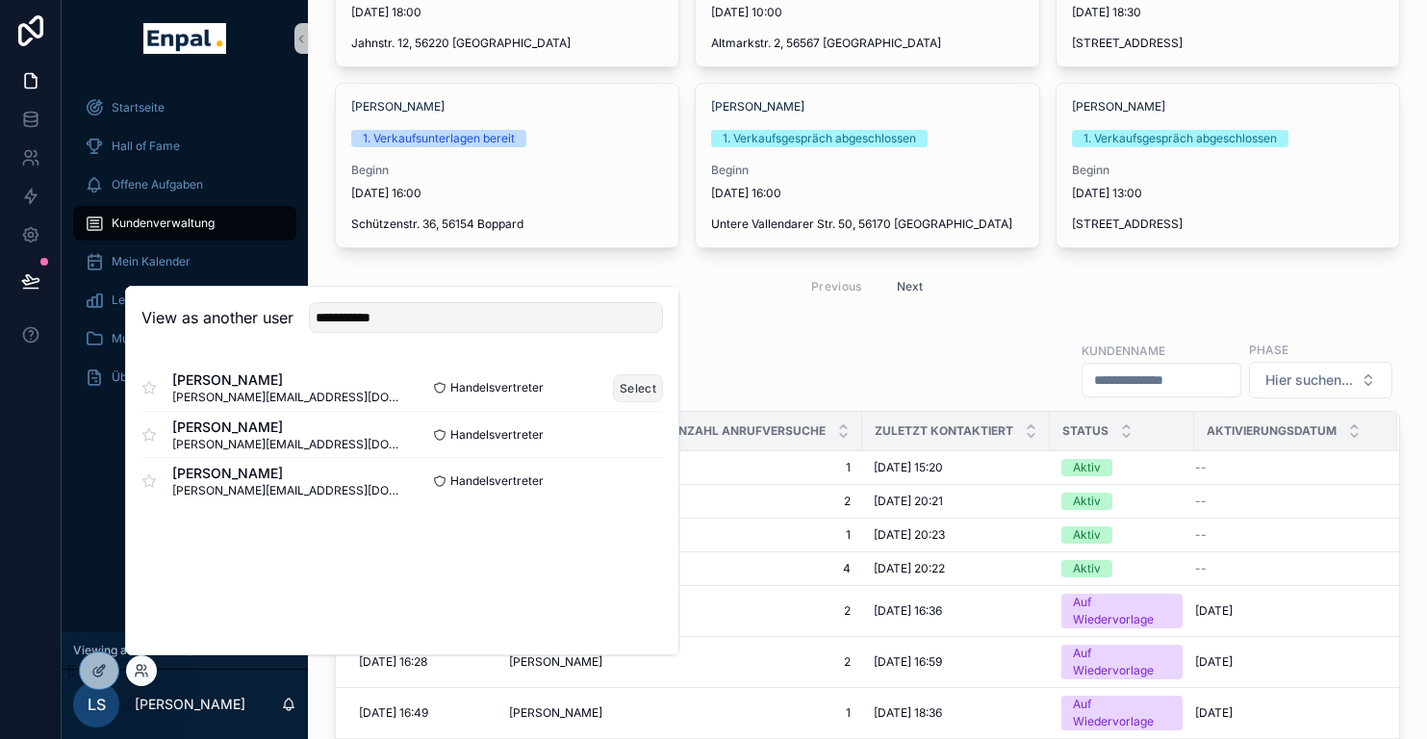
click at [617, 388] on button "Select" at bounding box center [638, 388] width 50 height 28
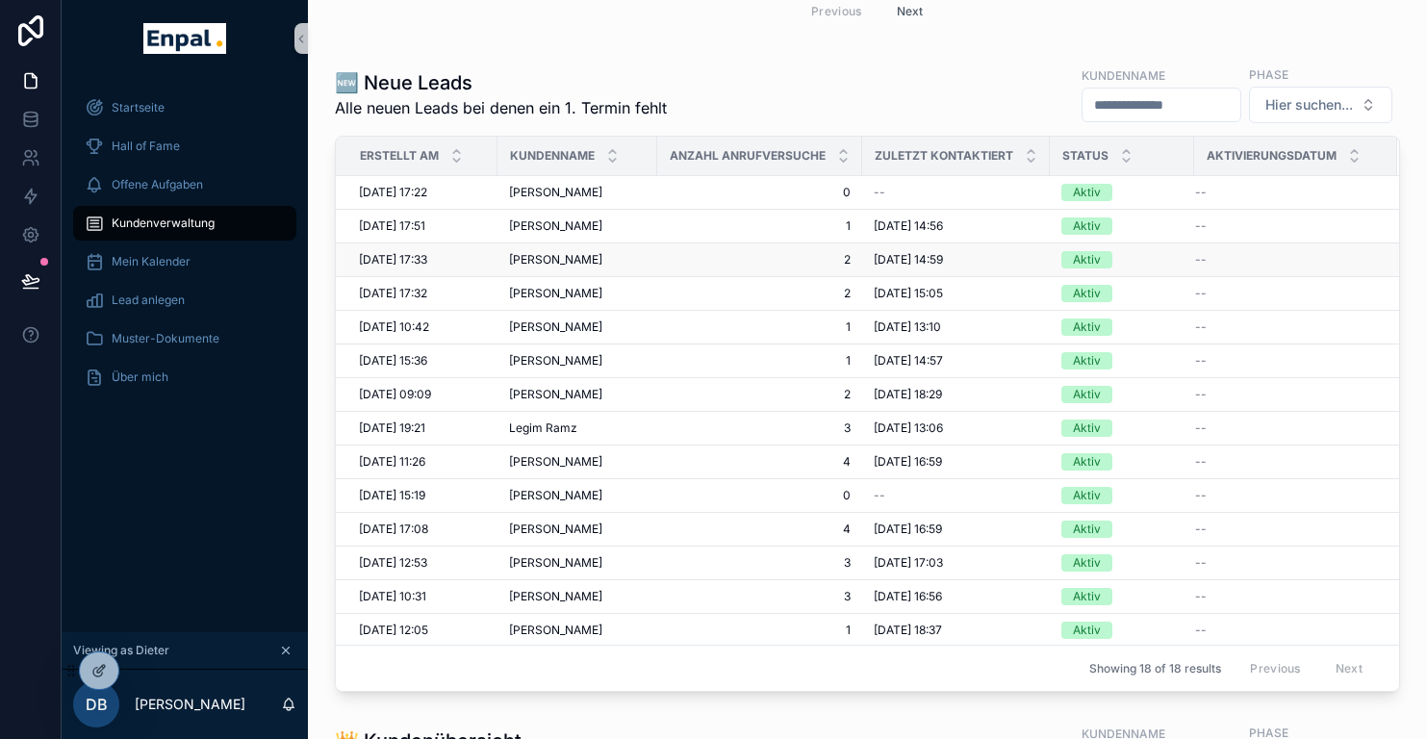
scroll to position [556, 0]
